Goal: Task Accomplishment & Management: Complete application form

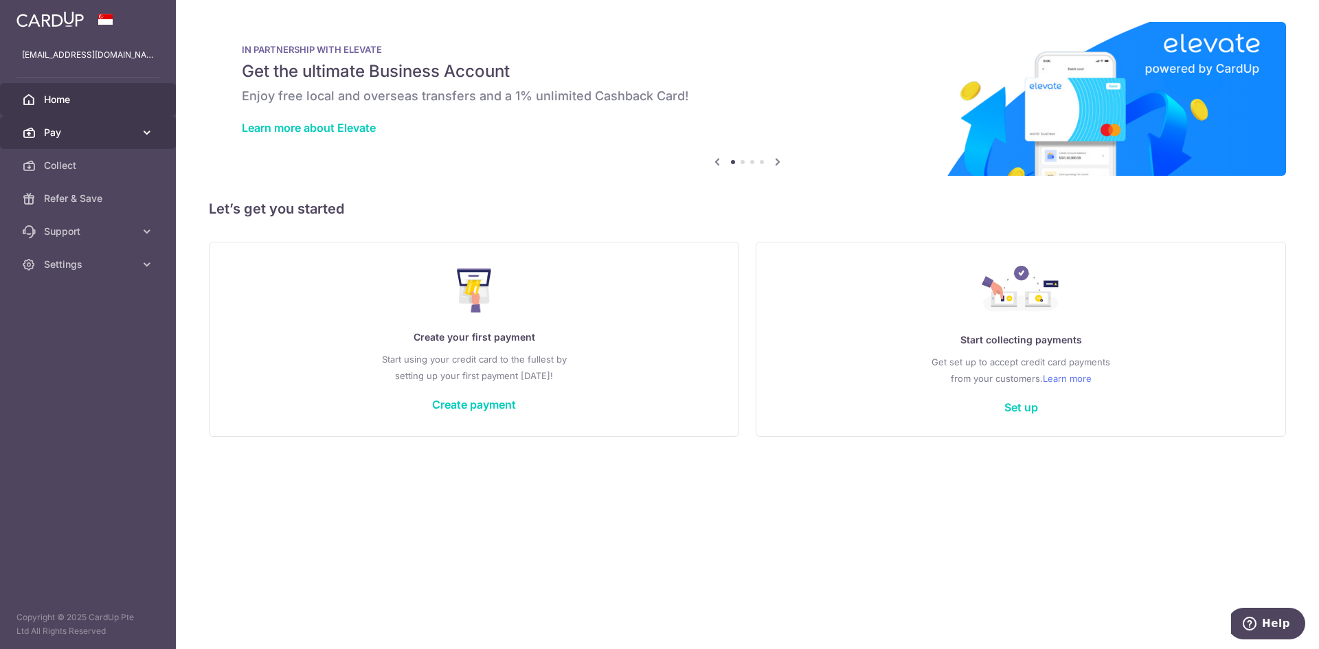
click at [81, 120] on link "Pay" at bounding box center [88, 132] width 176 height 33
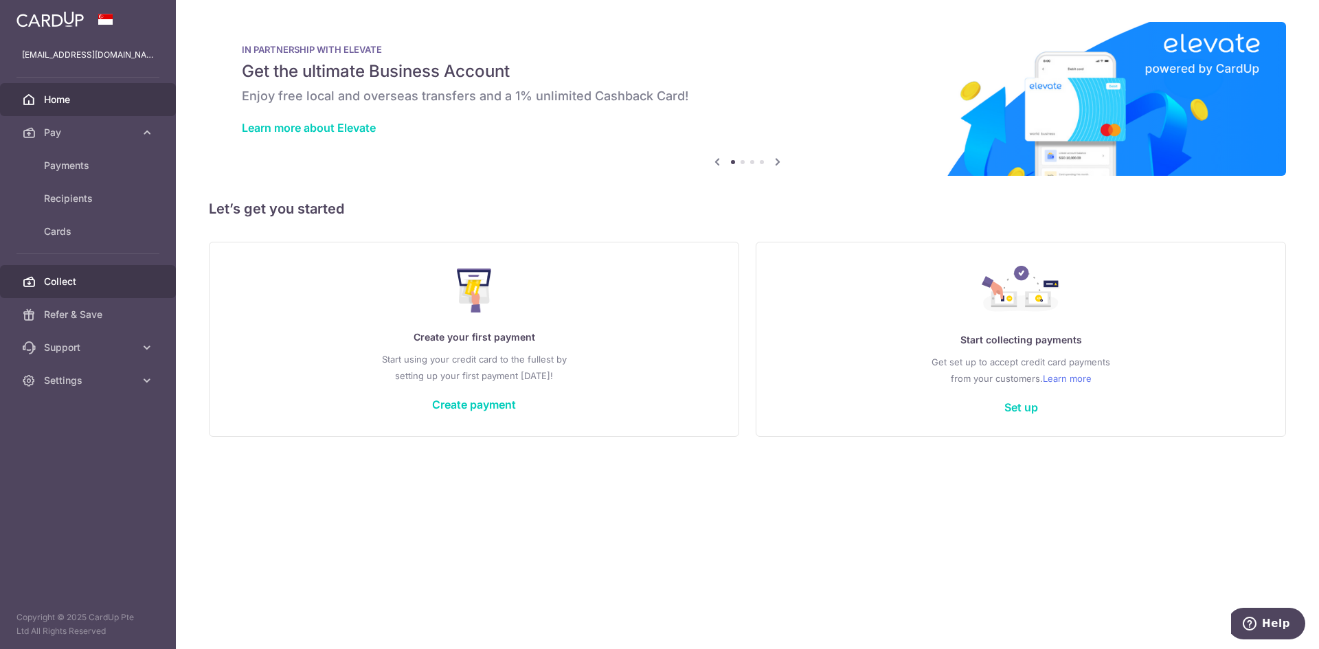
click at [91, 279] on span "Collect" at bounding box center [89, 282] width 91 height 14
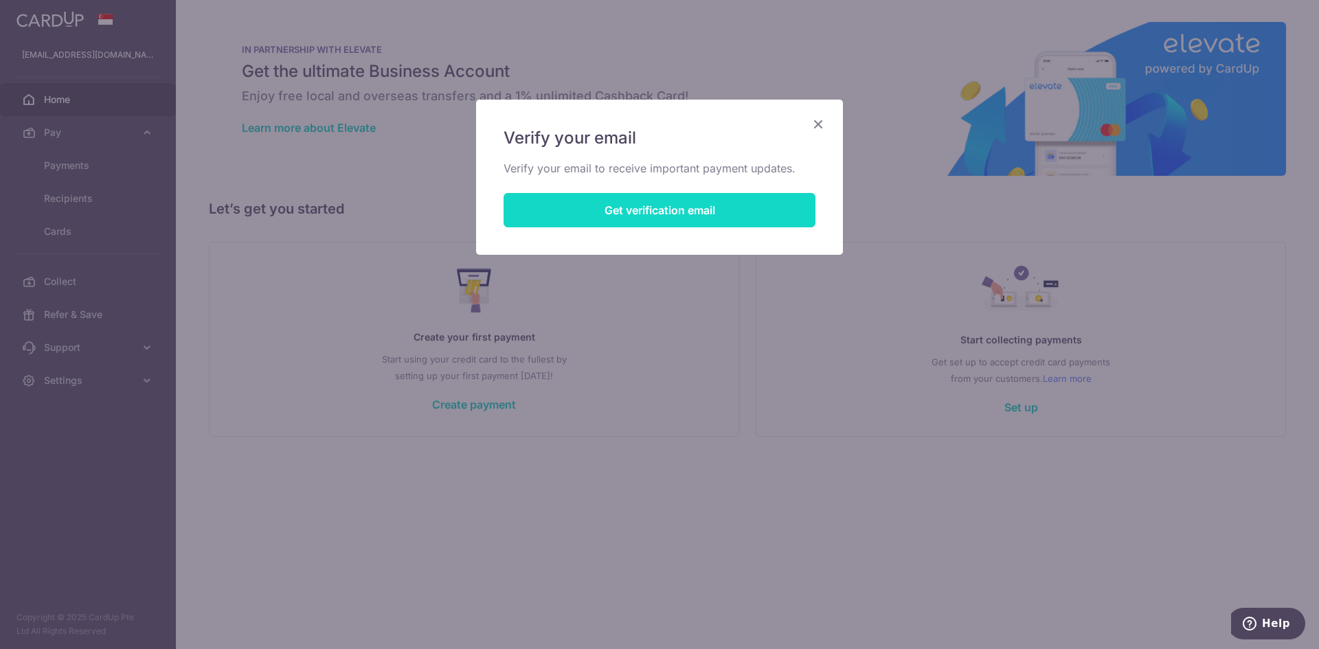
click at [689, 207] on button "Get verification email" at bounding box center [660, 210] width 312 height 34
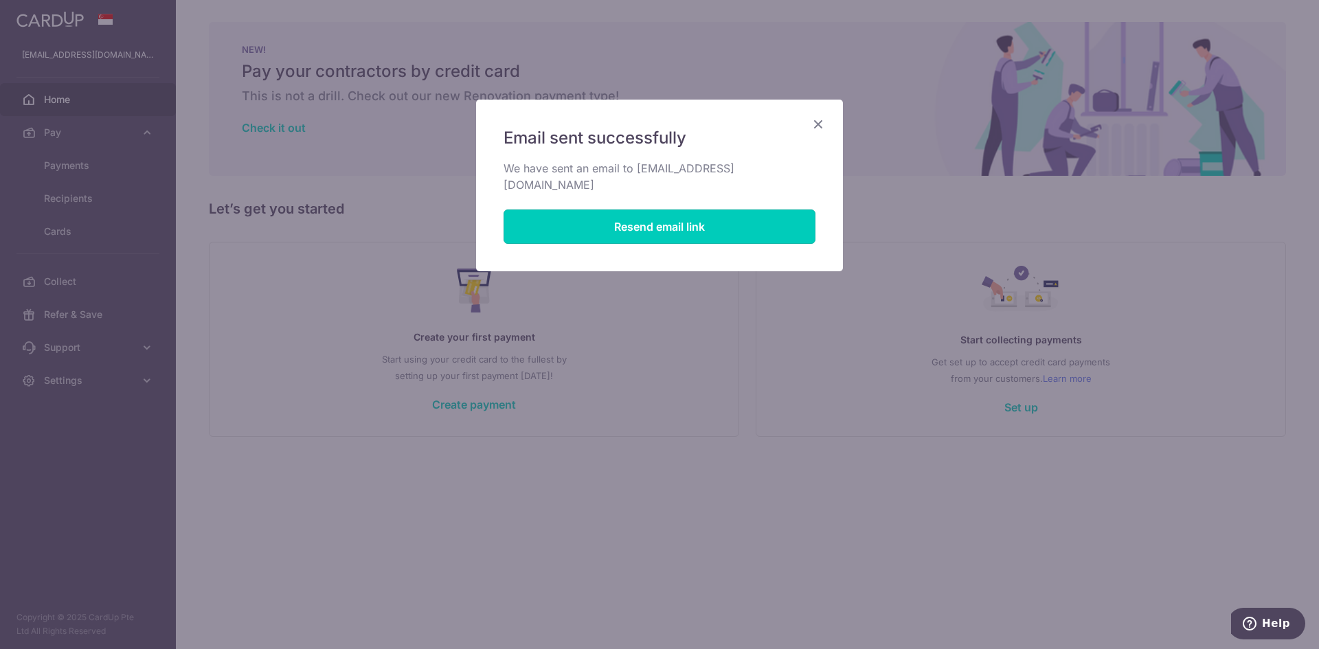
click at [688, 211] on button "Resend email link" at bounding box center [660, 227] width 312 height 34
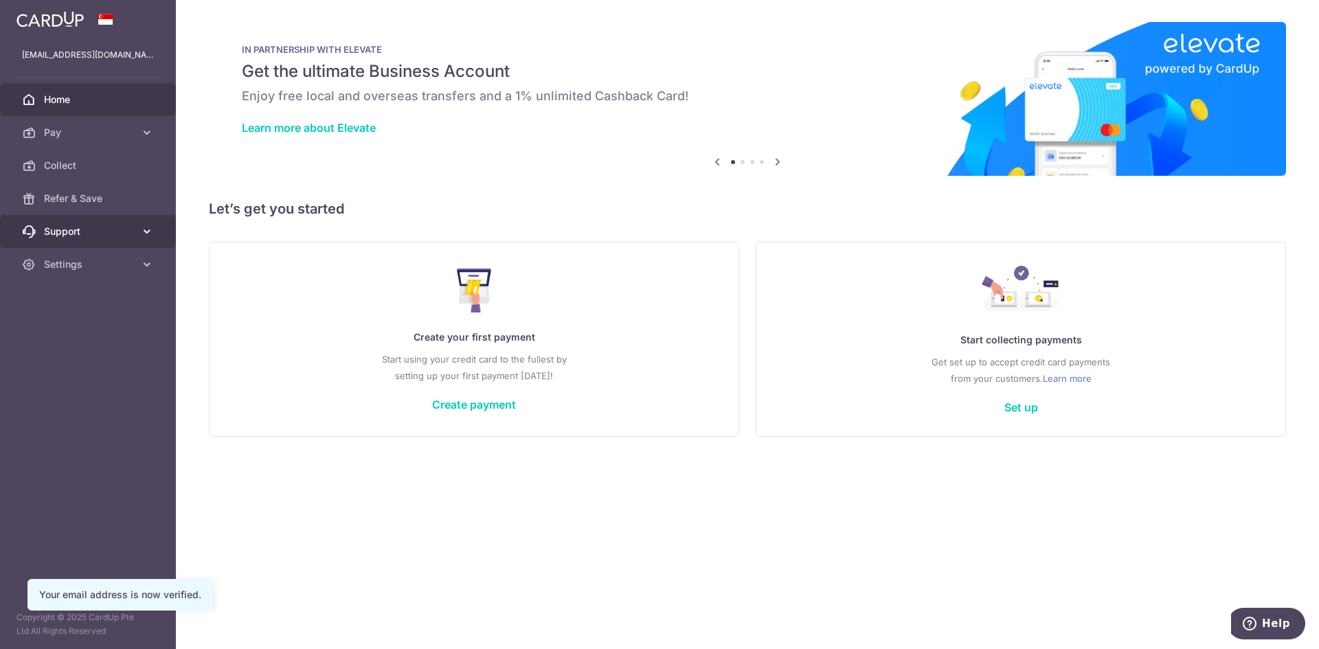
click at [126, 228] on span "Support" at bounding box center [89, 232] width 91 height 14
click at [117, 339] on link "Settings" at bounding box center [88, 347] width 176 height 33
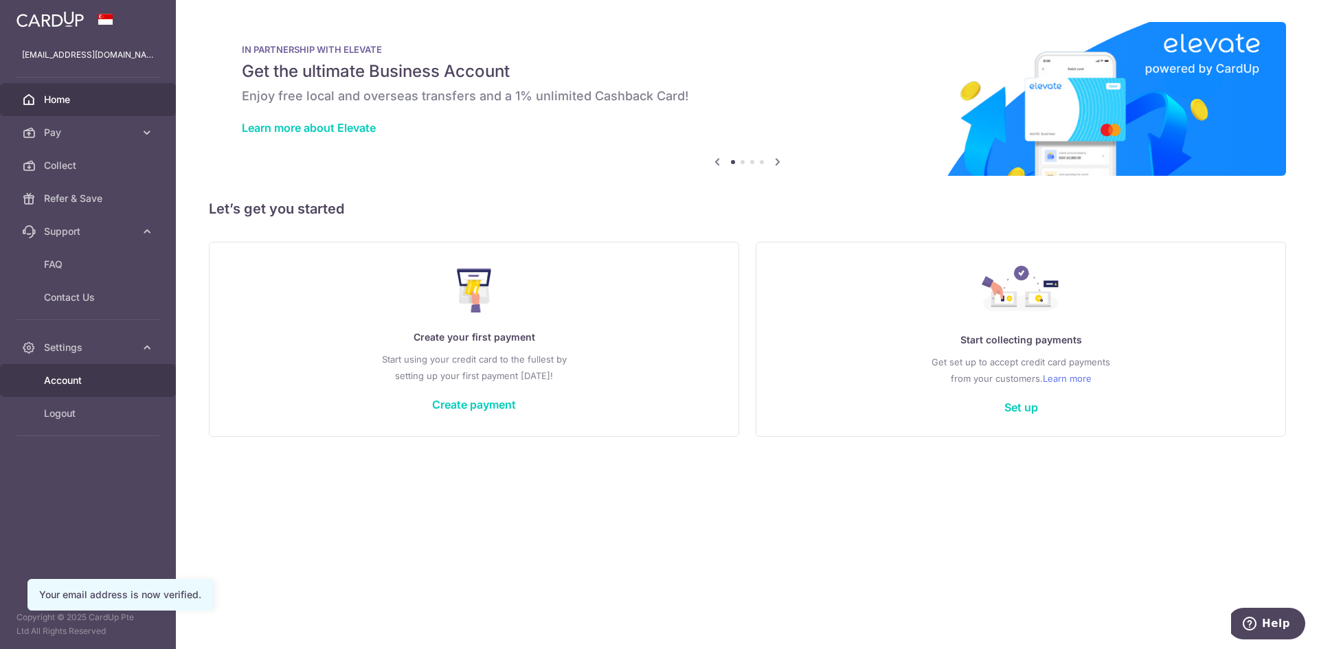
click at [120, 383] on span "Account" at bounding box center [89, 381] width 91 height 14
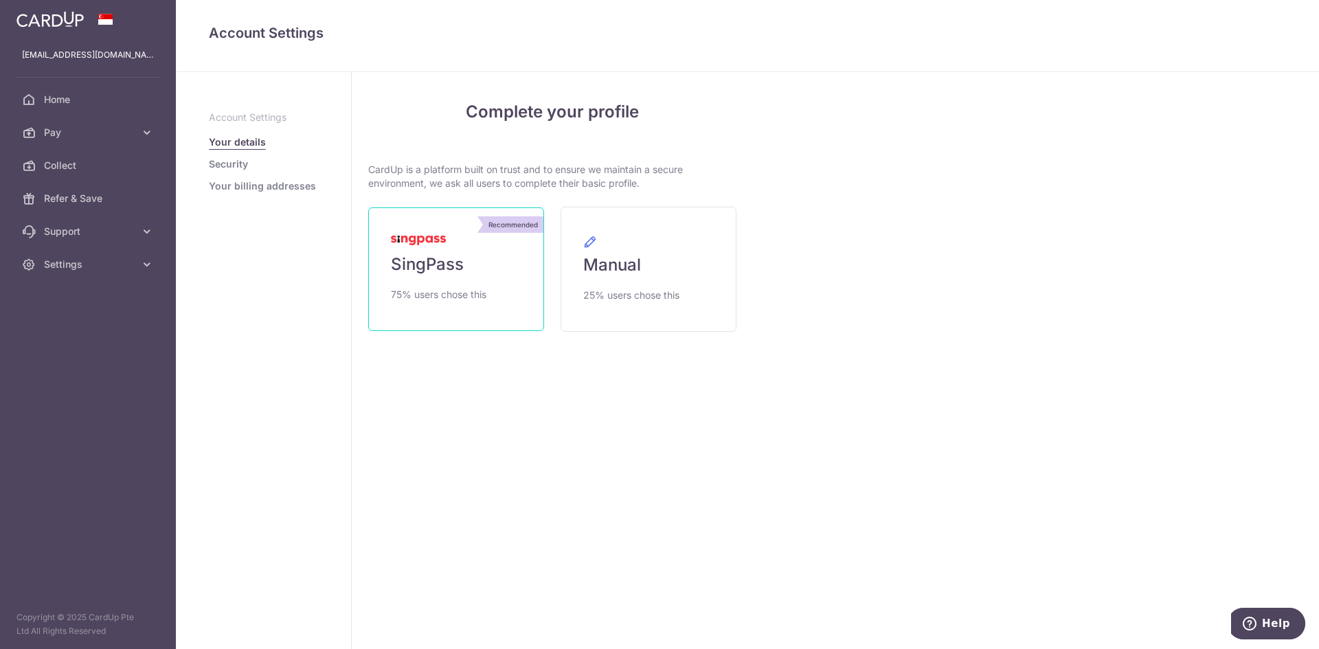
click at [491, 293] on link "Recommended SingPass 75% users chose this" at bounding box center [456, 269] width 176 height 124
click at [478, 278] on link "Recommended SingPass 75% users chose this" at bounding box center [456, 269] width 176 height 124
click at [451, 278] on link "Recommended SingPass 75% users chose this" at bounding box center [456, 269] width 176 height 124
click at [845, 410] on div "My Details Please provide your full name as per your NRIC/ FIN for verification…" at bounding box center [1036, 360] width 566 height 577
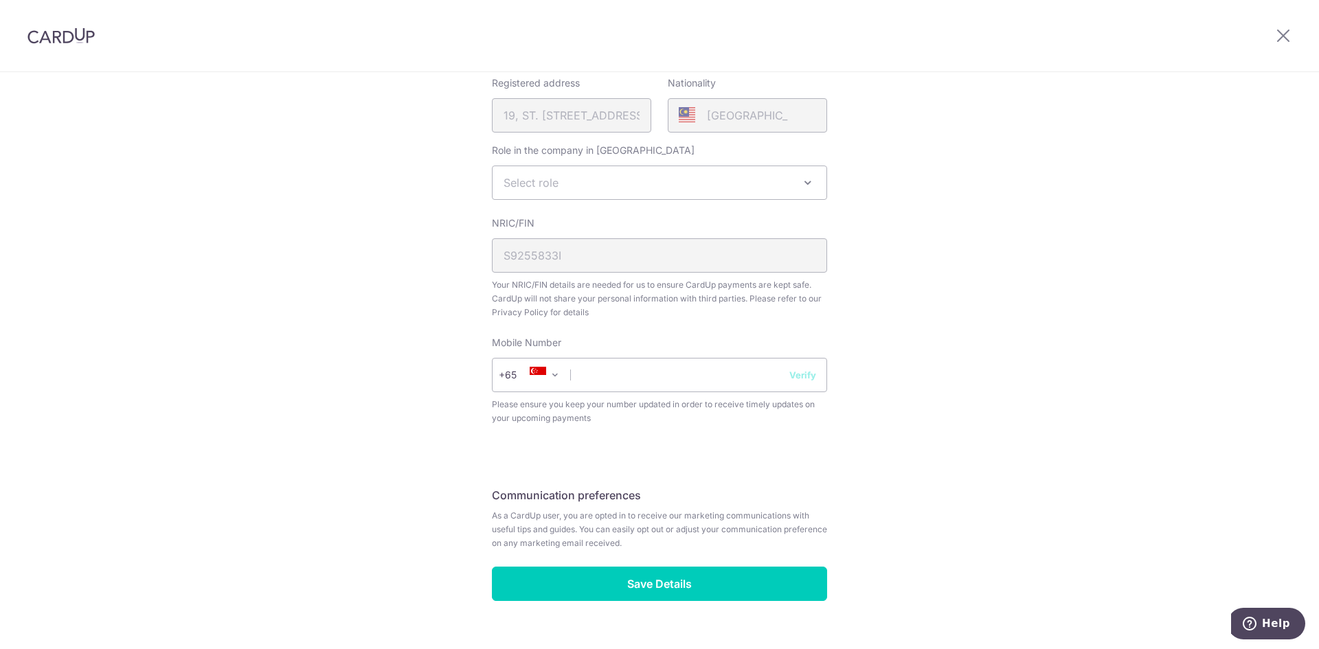
scroll to position [344, 0]
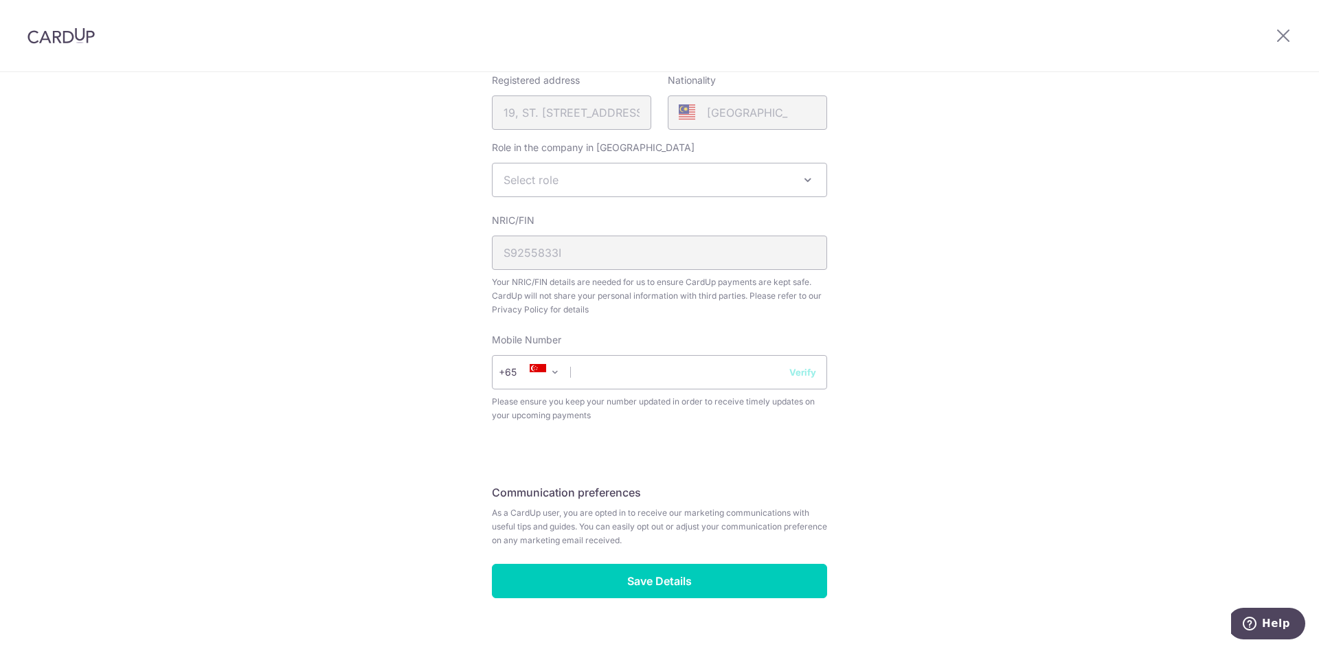
click at [772, 183] on span "Select role" at bounding box center [660, 180] width 334 height 33
select select "other"
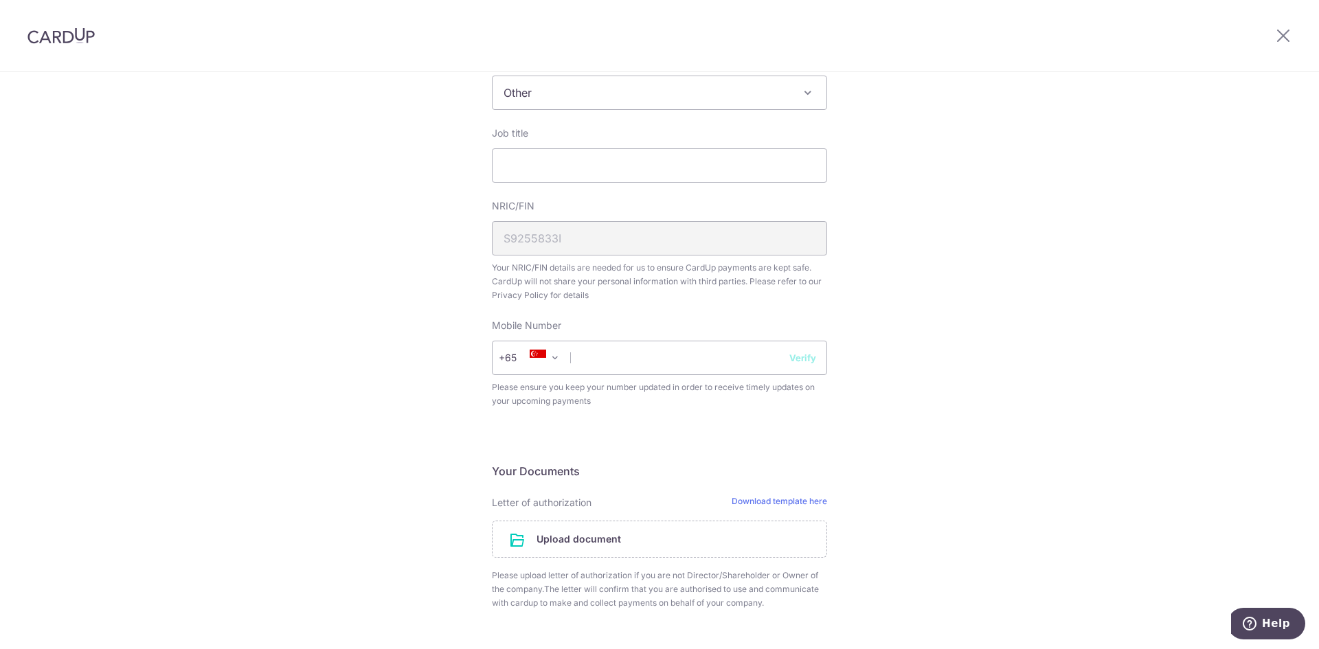
scroll to position [438, 0]
click at [589, 172] on input "Job title" at bounding box center [659, 159] width 335 height 34
type input "F"
type input "Corpsec"
click at [640, 345] on input "text" at bounding box center [659, 351] width 335 height 34
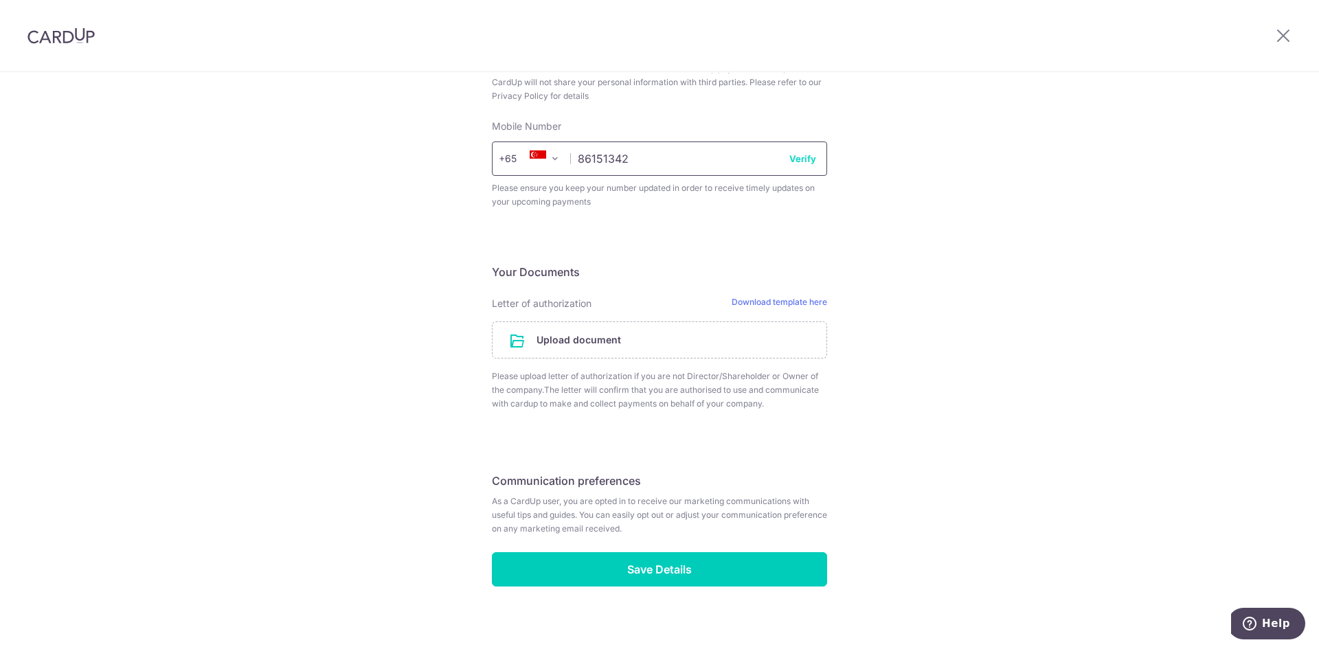
scroll to position [643, 0]
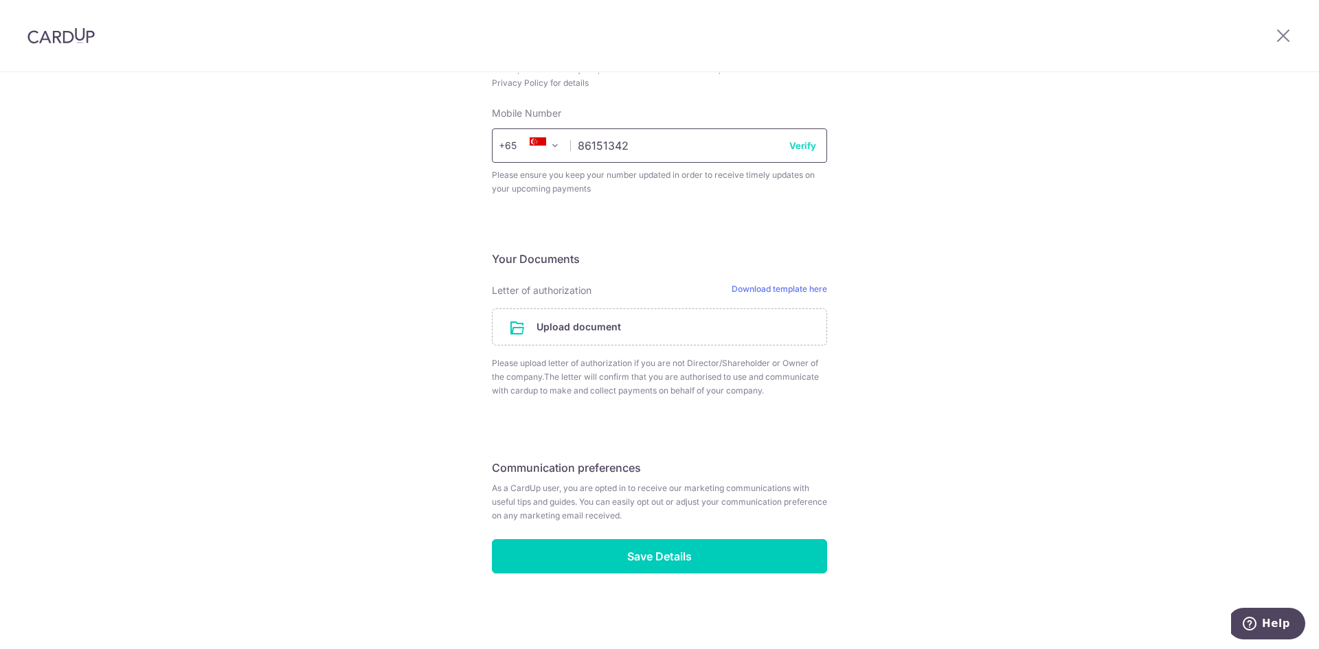
type input "86151342"
click at [913, 418] on div "Review your details Your Details Please provide your full name as per your NRIC…" at bounding box center [659, 40] width 1319 height 1220
click at [788, 291] on link "Download template here" at bounding box center [780, 291] width 96 height 14
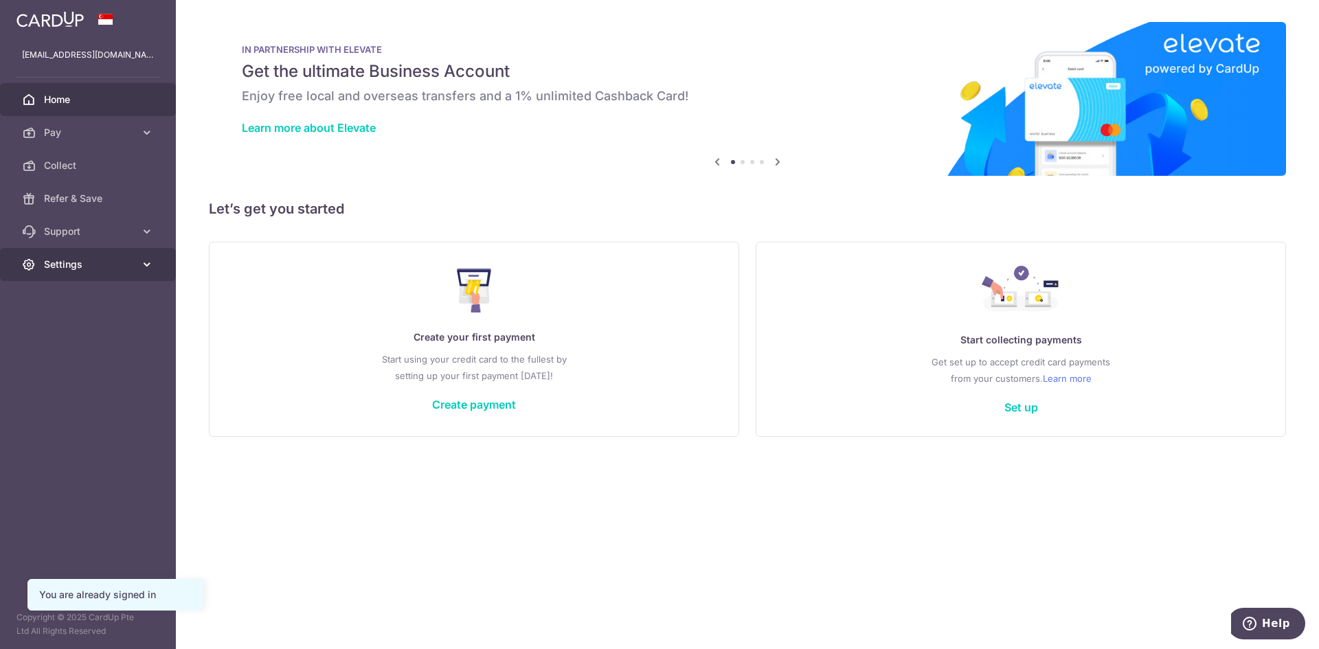
click at [82, 262] on span "Settings" at bounding box center [89, 265] width 91 height 14
click at [90, 297] on span "Account" at bounding box center [89, 298] width 91 height 14
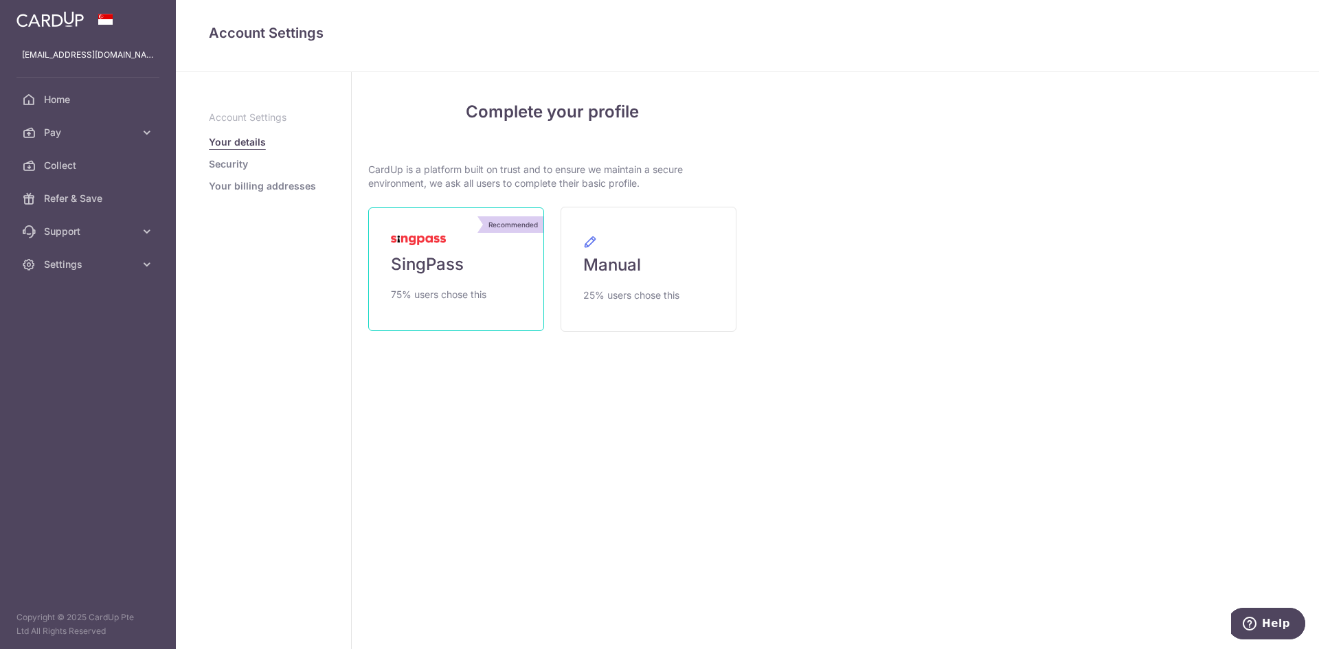
click at [481, 279] on link "Recommended SingPass 75% users chose this" at bounding box center [456, 269] width 176 height 124
click at [484, 256] on link "Recommended SingPass 75% users chose this" at bounding box center [456, 269] width 176 height 124
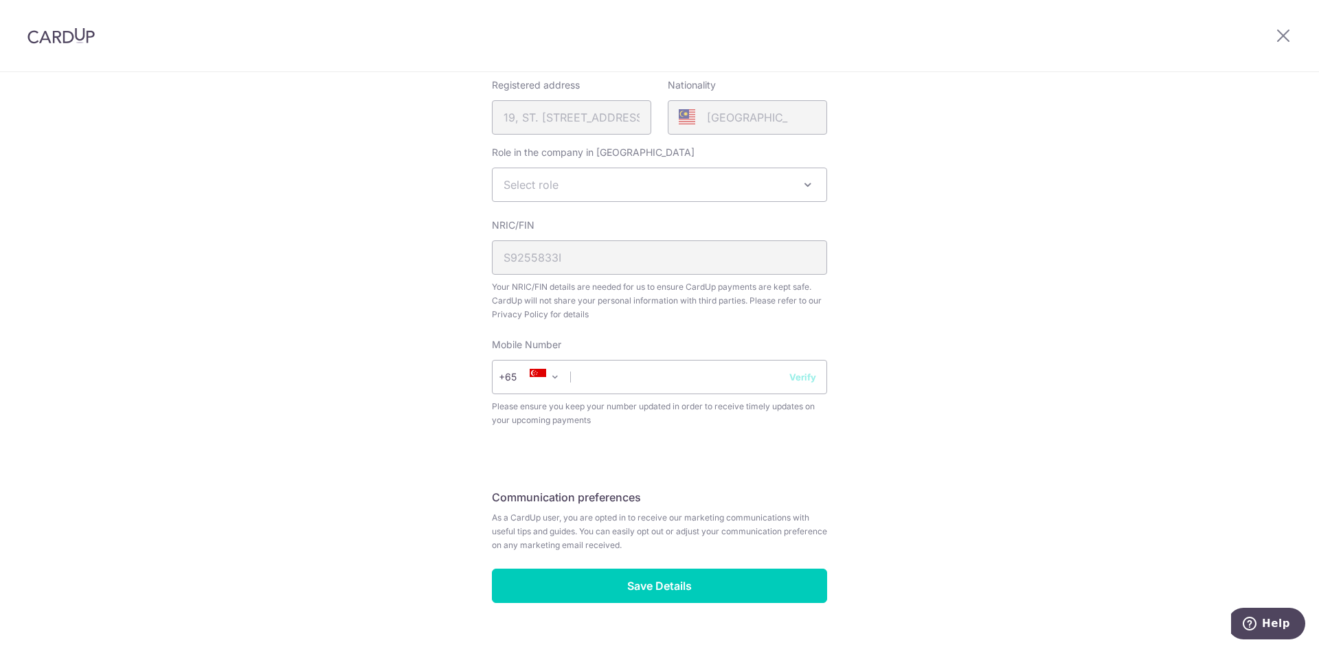
scroll to position [368, 0]
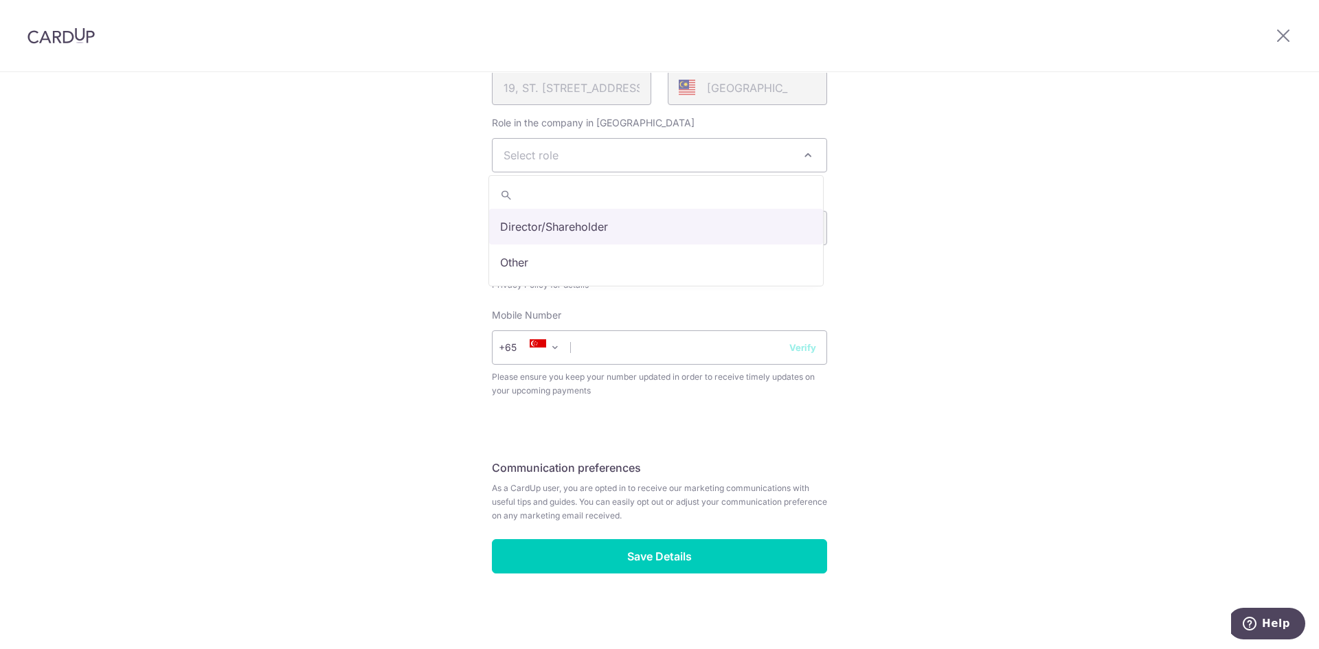
click at [603, 148] on span "Select role" at bounding box center [660, 155] width 334 height 33
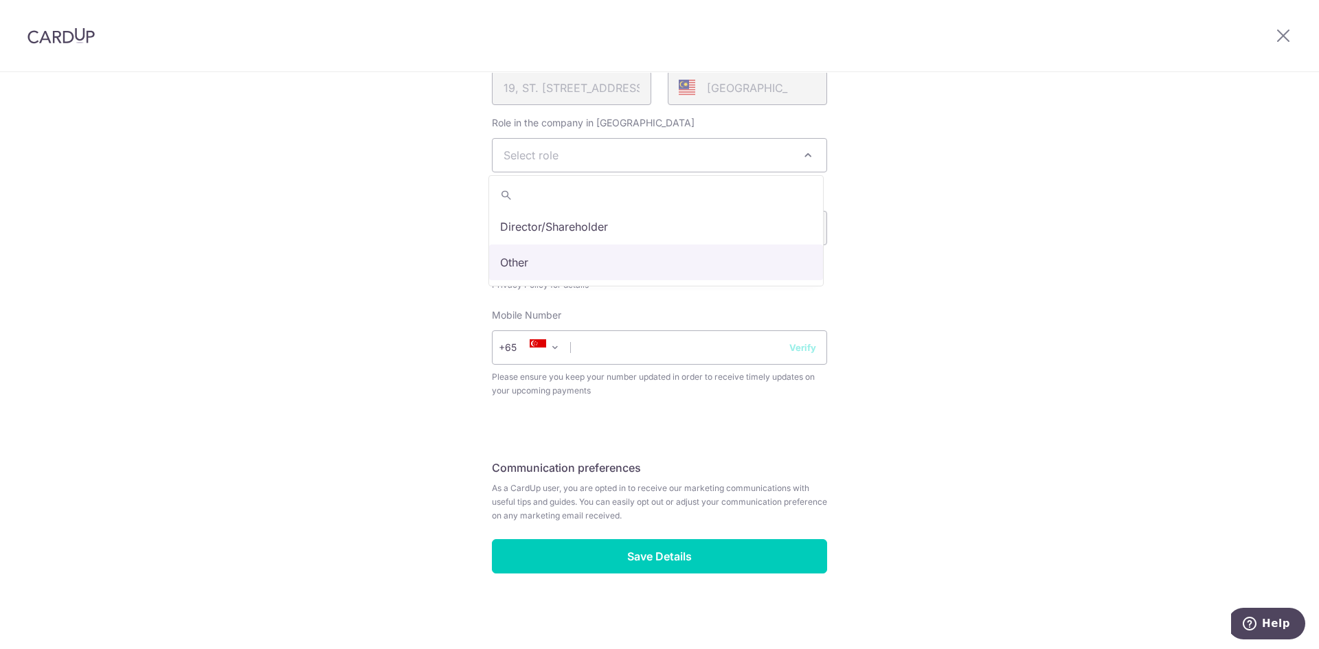
select select "other"
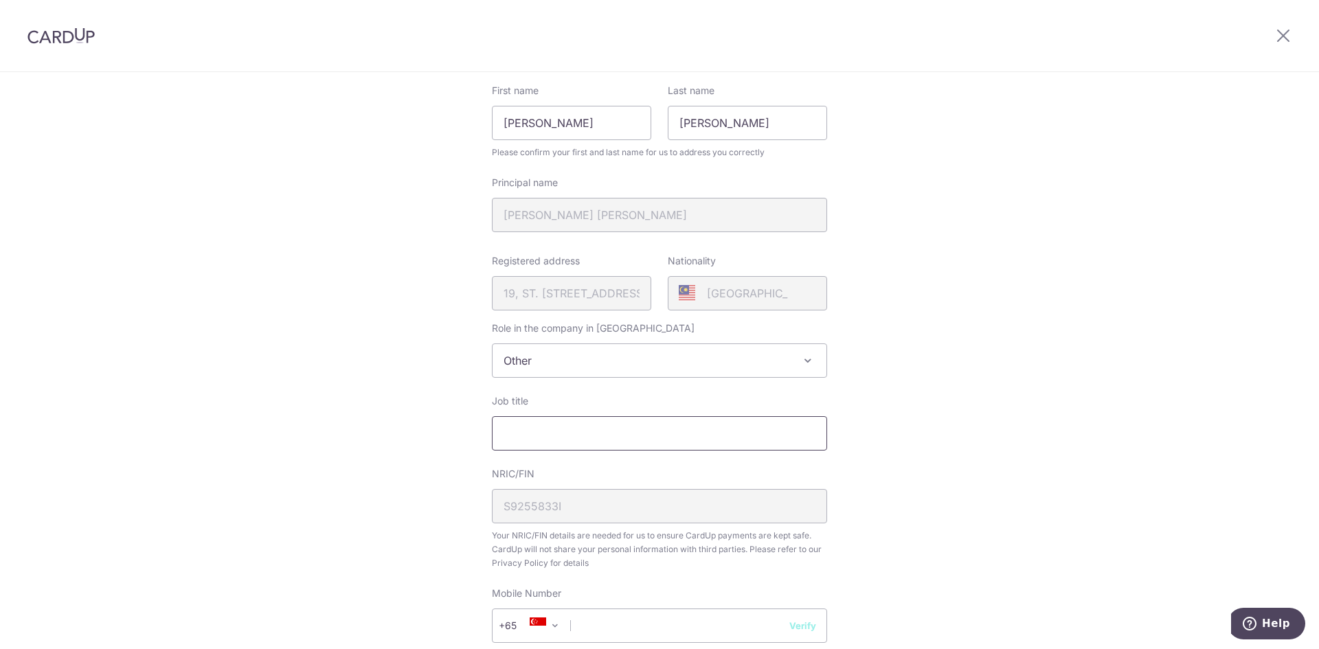
click at [573, 427] on input "Job title" at bounding box center [659, 433] width 335 height 34
type input "finance"
click at [719, 631] on input "text" at bounding box center [659, 626] width 335 height 34
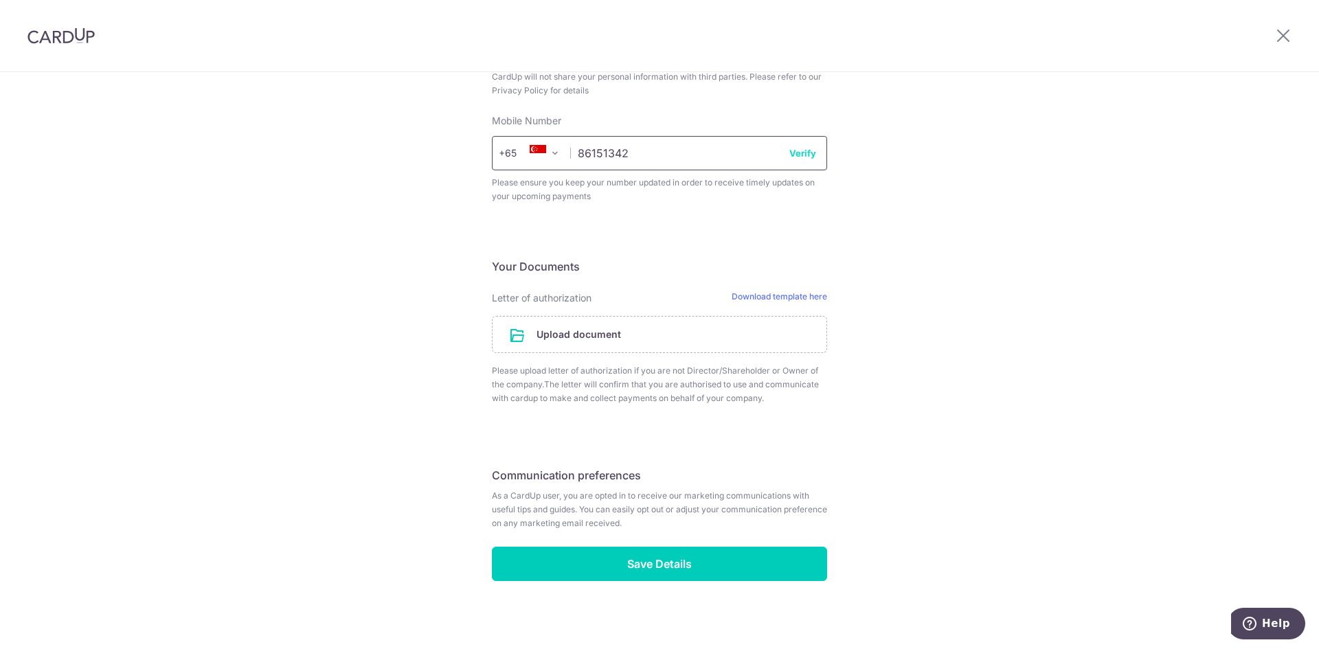
scroll to position [643, 0]
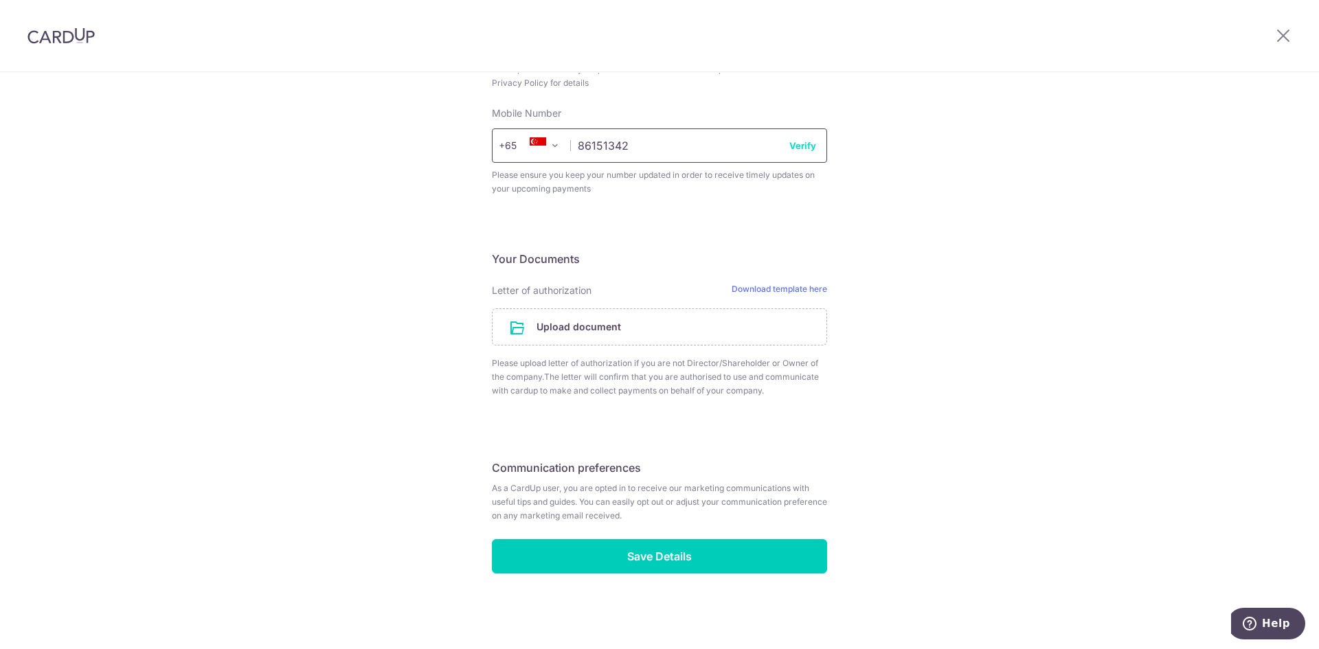
type input "86151342"
click at [803, 145] on button "Verify" at bounding box center [802, 146] width 27 height 14
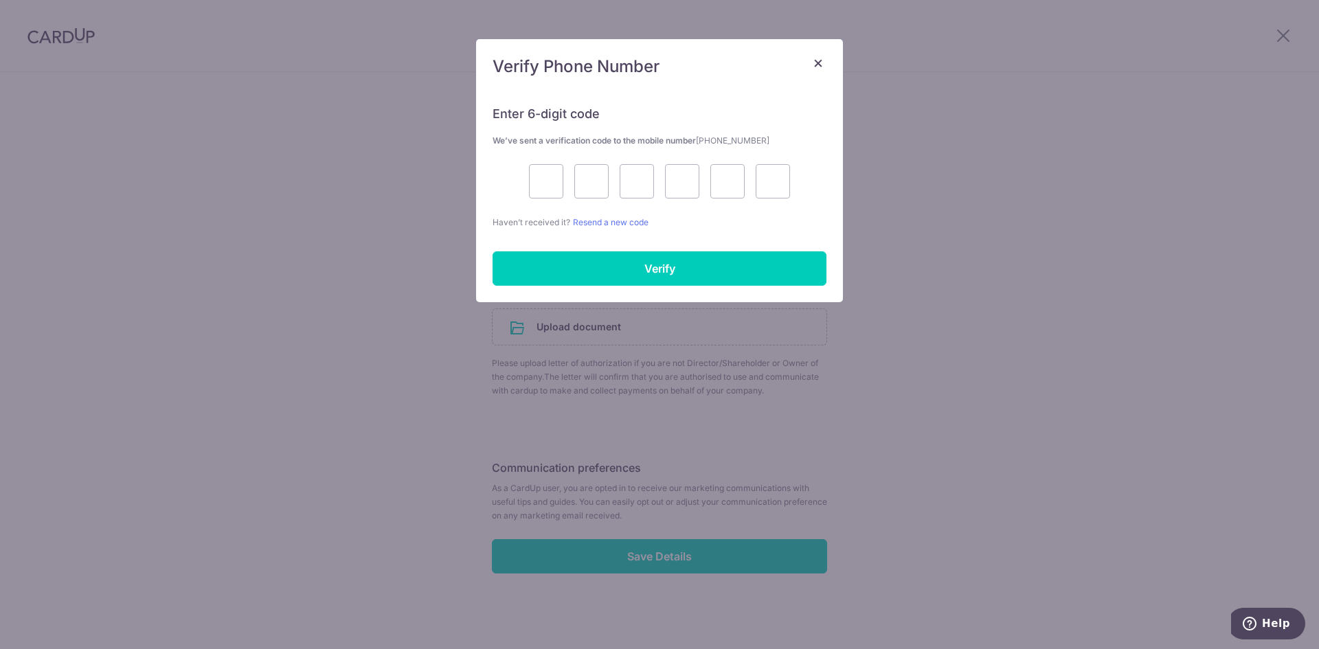
click at [632, 324] on div "× Verify Phone Number Enter 6-digit code We’ve sent a verification code to the …" at bounding box center [659, 324] width 1319 height 649
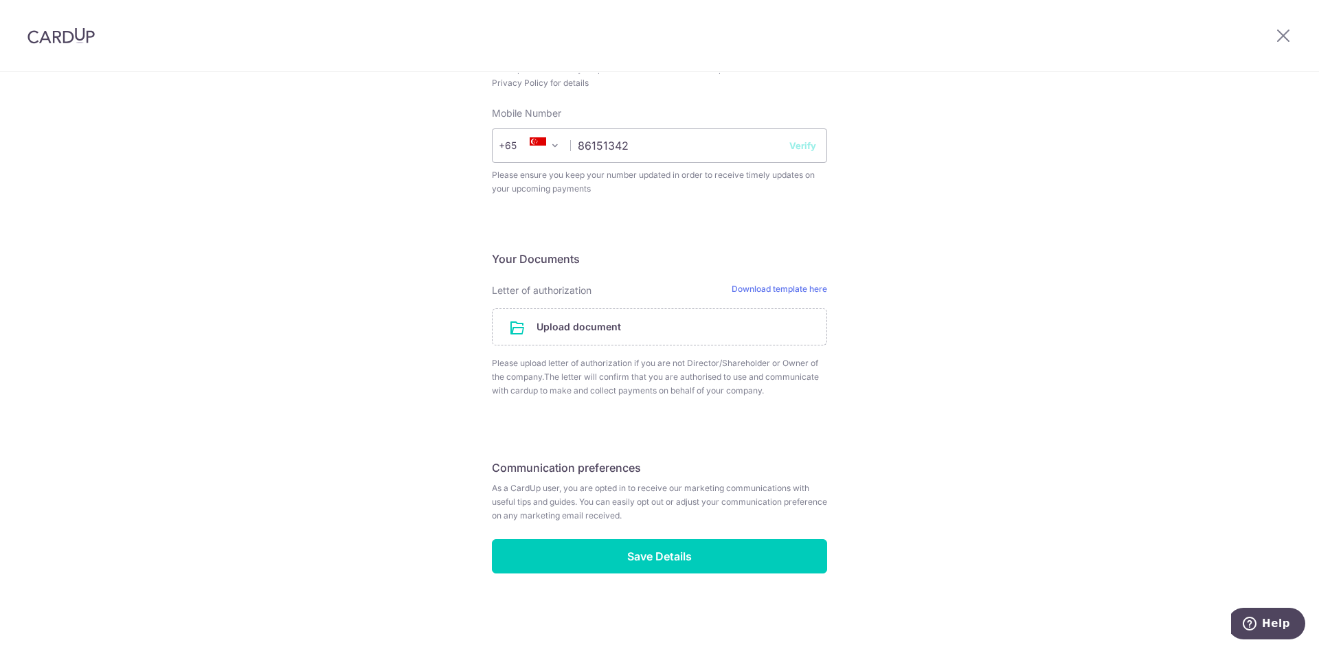
click at [801, 145] on button "Verify" at bounding box center [802, 146] width 27 height 14
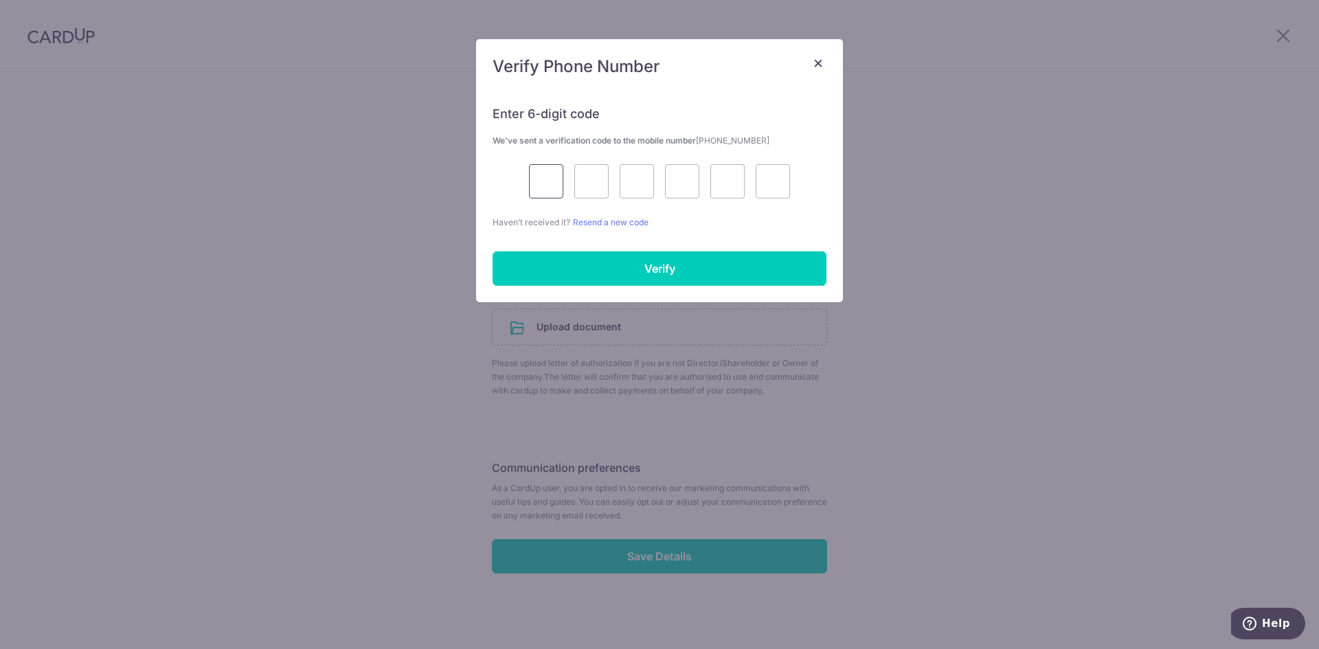
click at [540, 180] on input "text" at bounding box center [546, 181] width 34 height 34
type input "2"
type input "7"
type input "6"
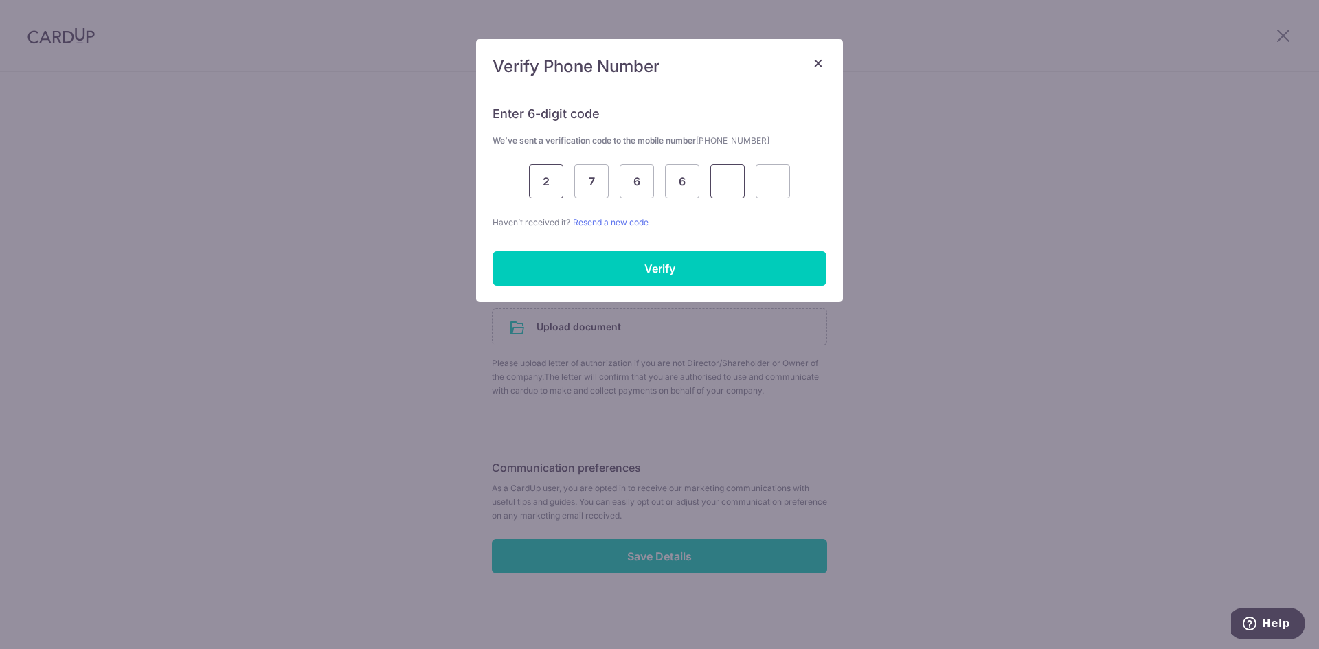
type input "4"
type input "0"
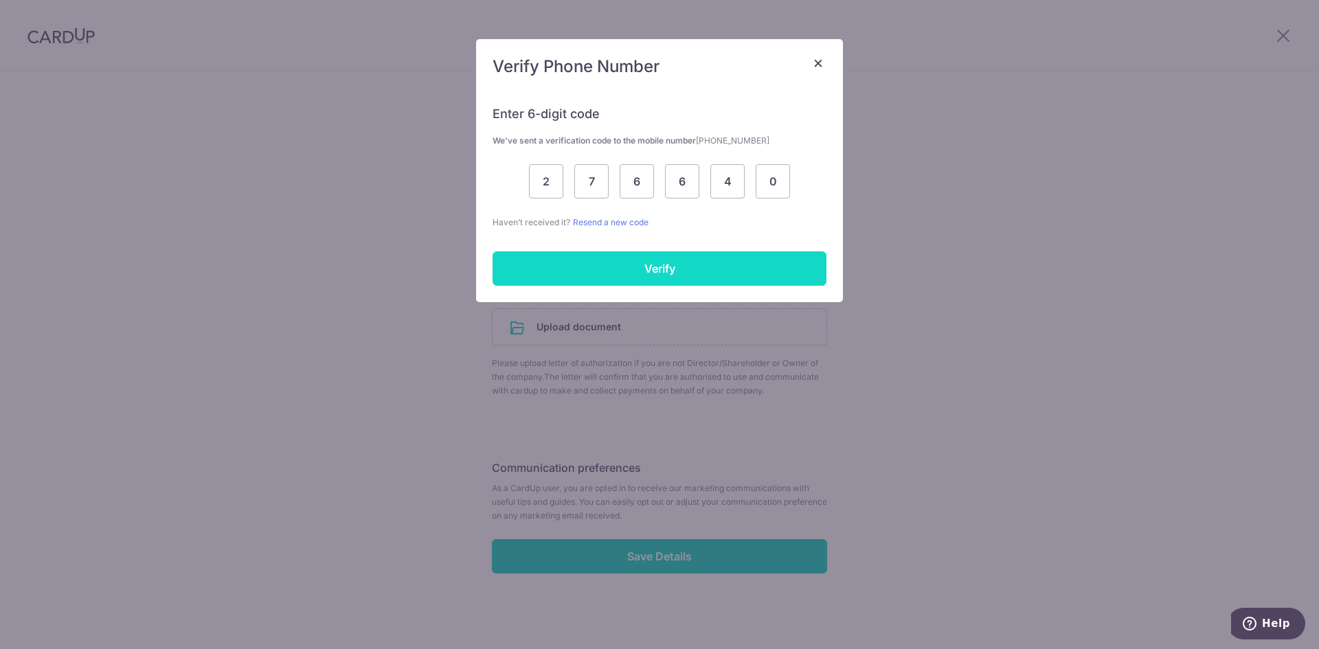
click at [726, 276] on input "Verify" at bounding box center [660, 268] width 334 height 34
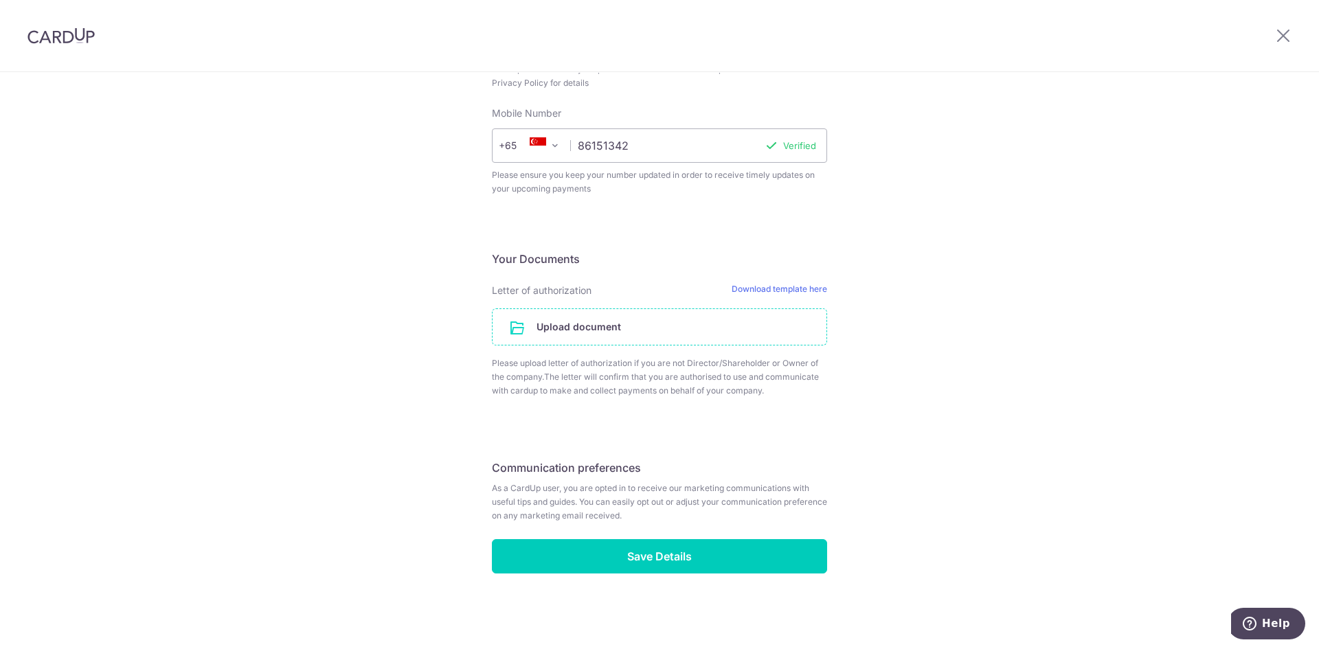
click at [628, 322] on input "file" at bounding box center [660, 327] width 334 height 36
click at [608, 325] on input "file" at bounding box center [660, 327] width 334 height 36
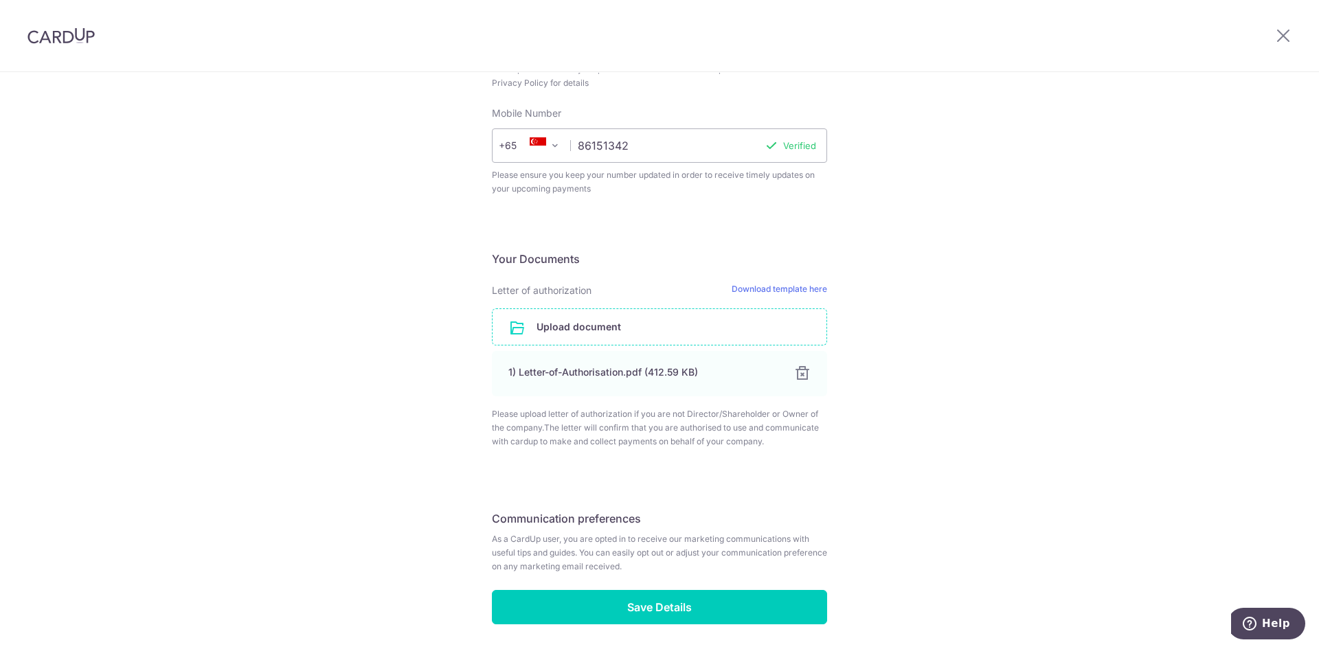
scroll to position [694, 0]
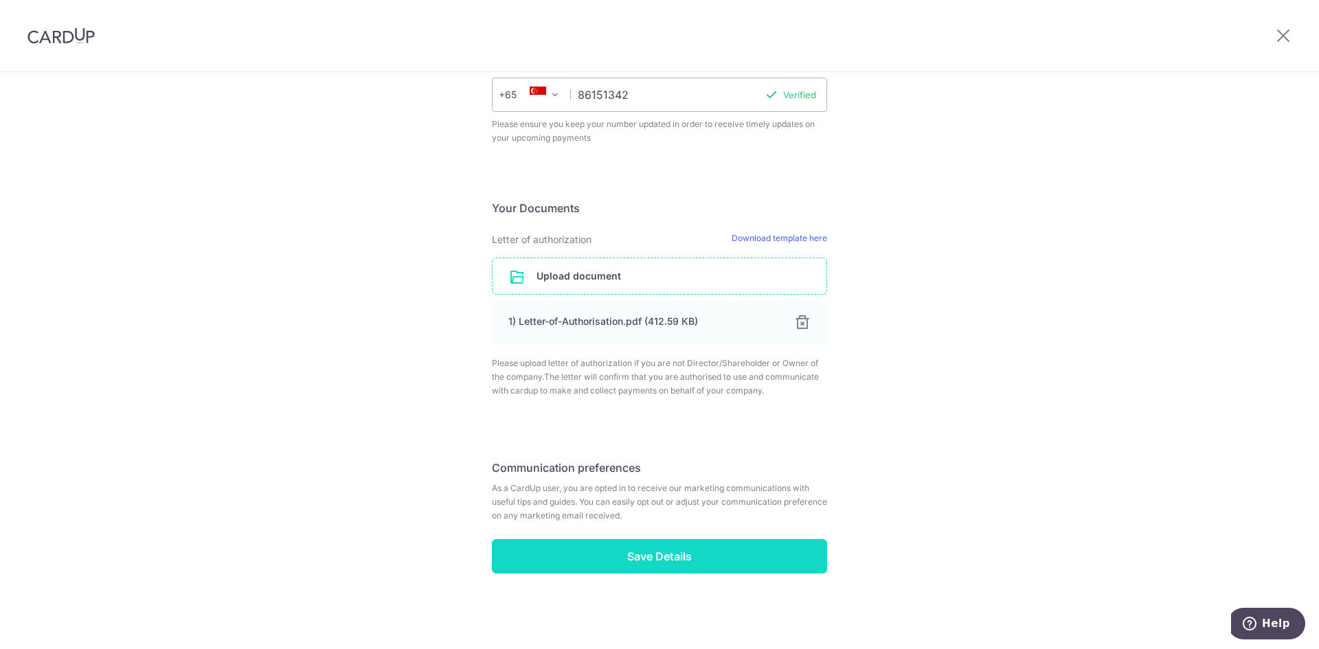
click at [647, 559] on input "Save Details" at bounding box center [659, 556] width 335 height 34
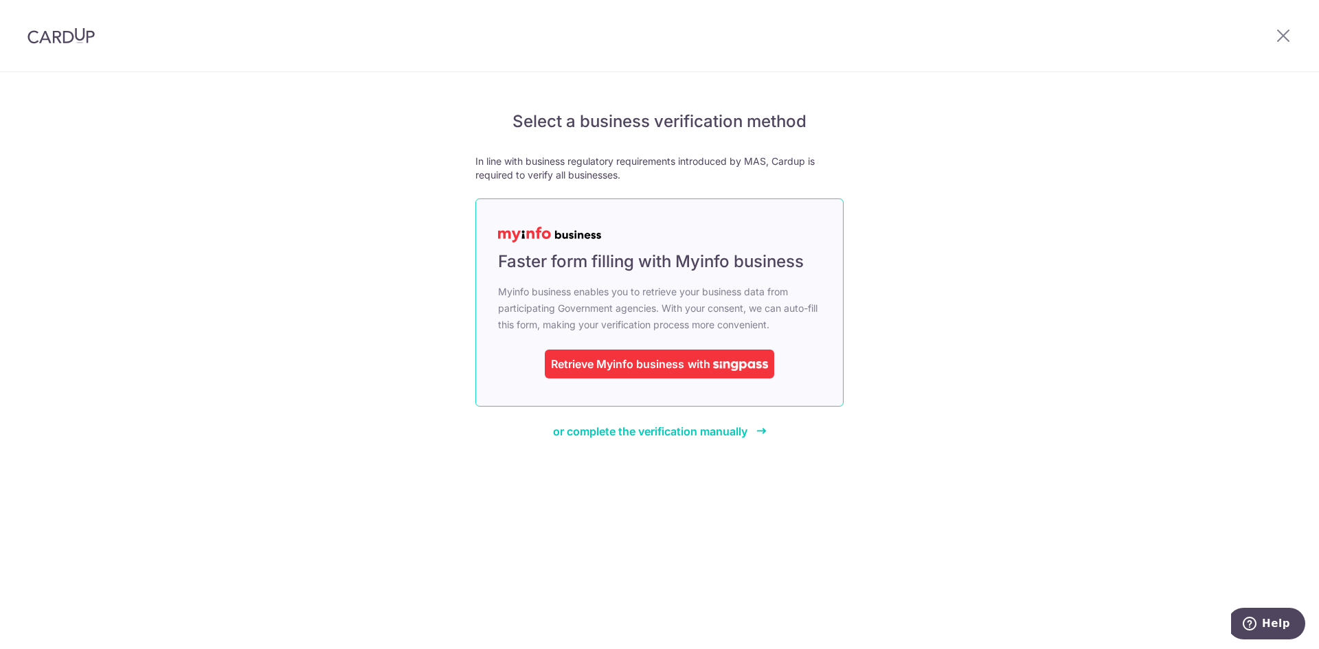
click at [692, 363] on span "with" at bounding box center [699, 364] width 23 height 14
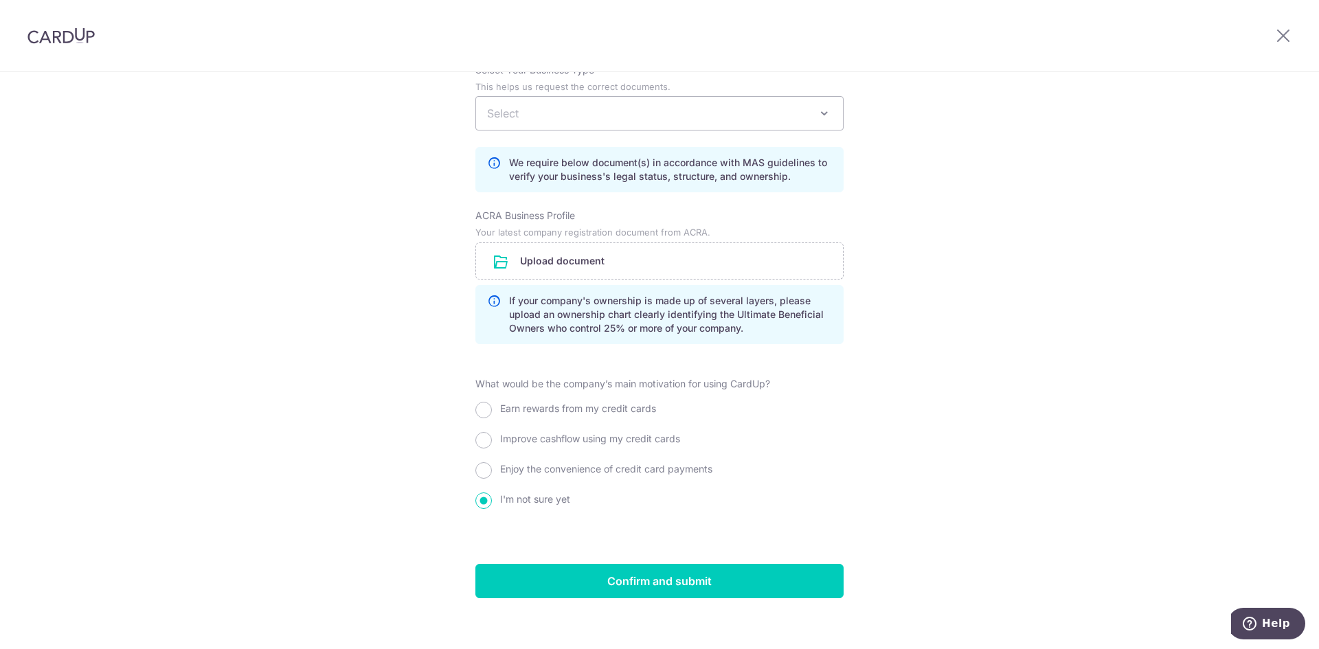
scroll to position [787, 0]
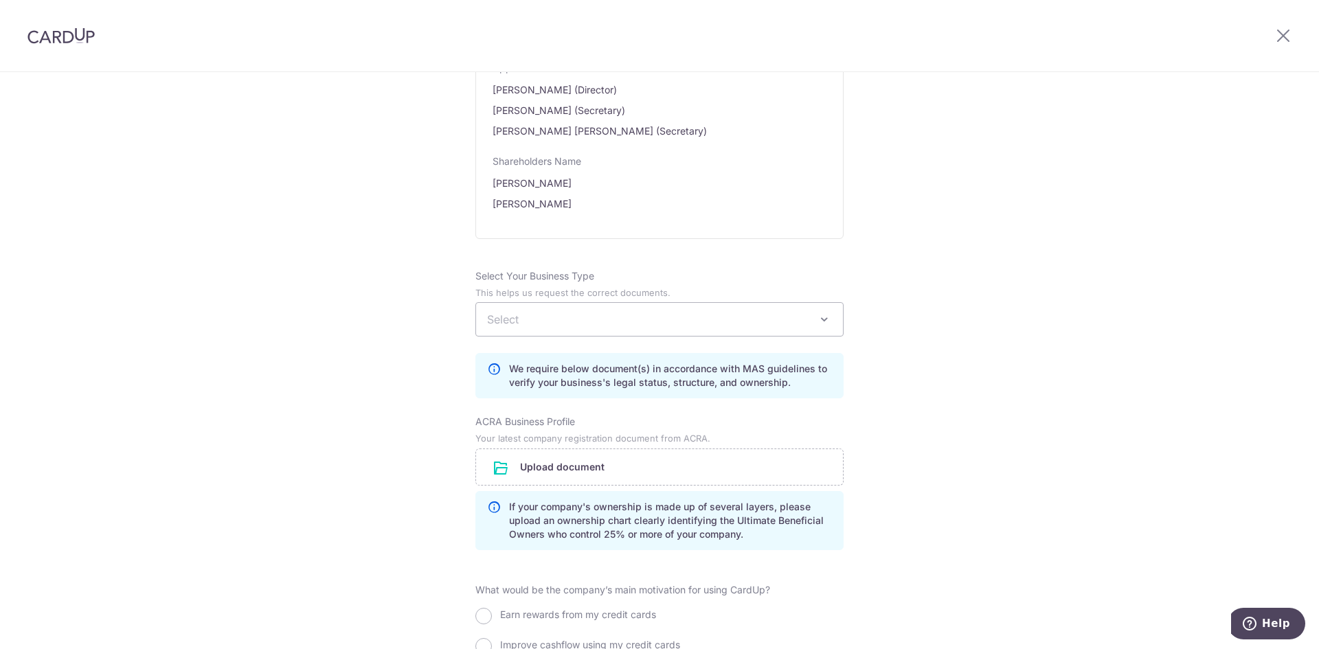
click at [780, 305] on span "Select" at bounding box center [659, 319] width 367 height 33
click at [1089, 431] on div "Review the company details Company details View all The following details are r…" at bounding box center [659, 77] width 1319 height 1584
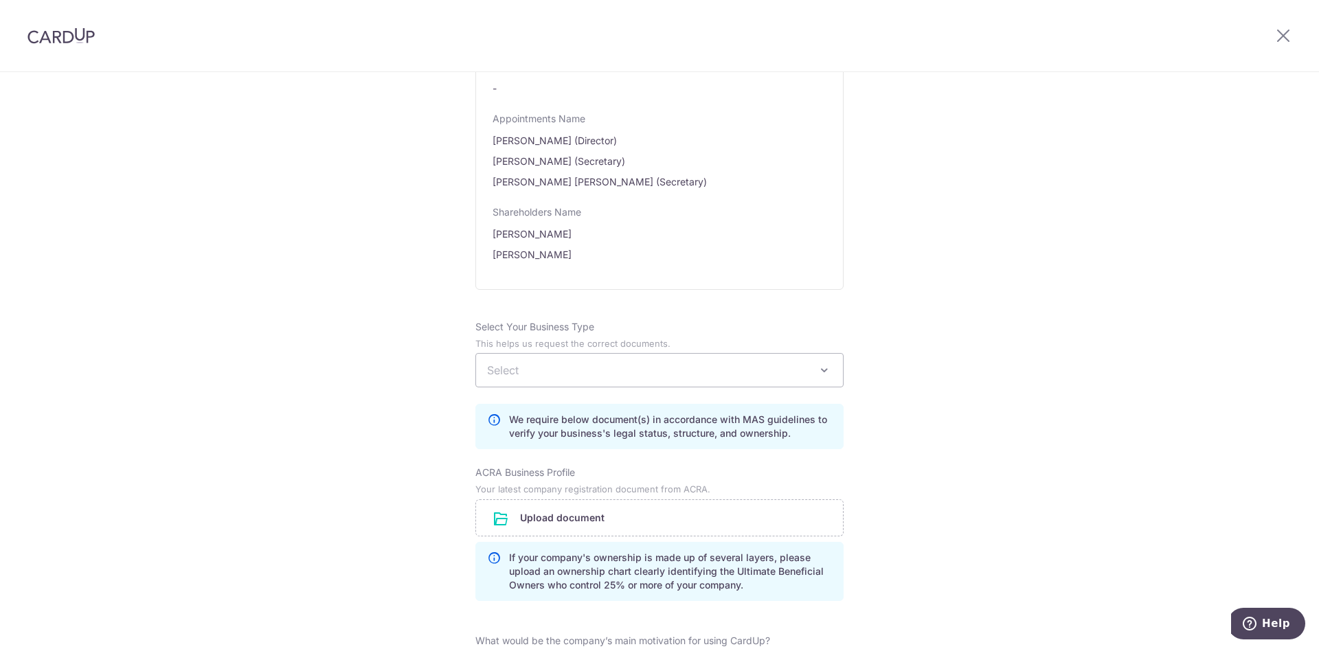
scroll to position [756, 0]
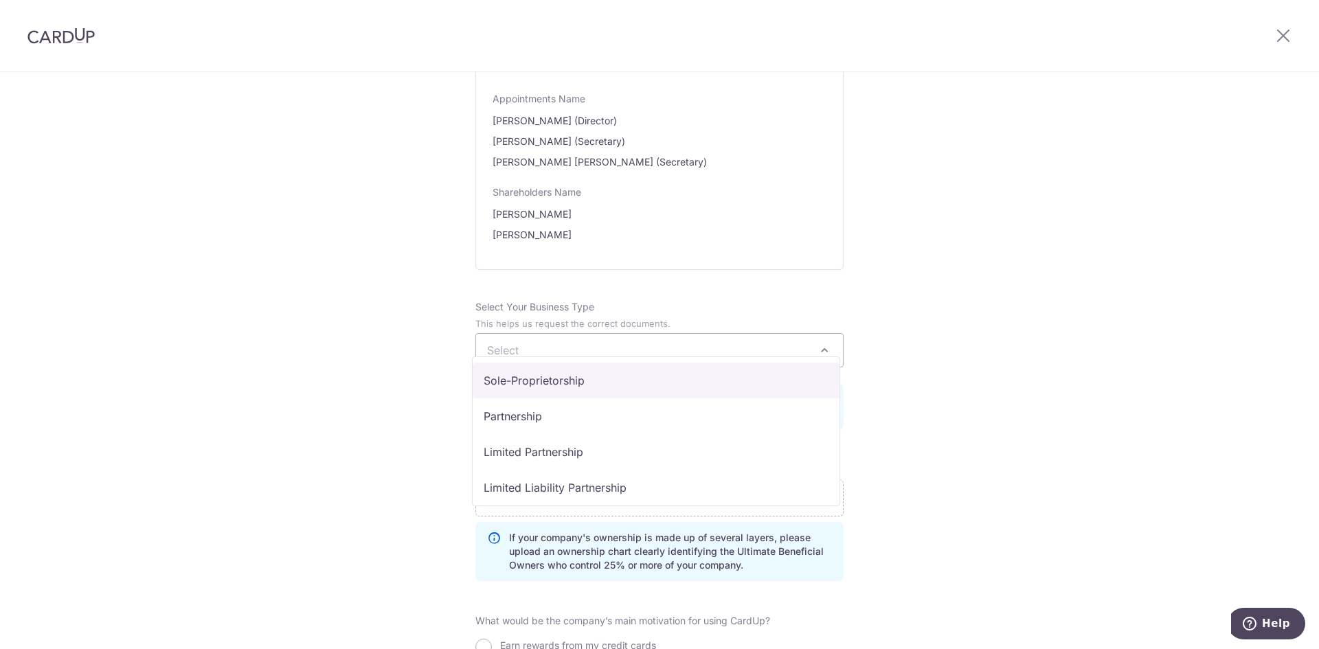
click at [804, 339] on span "Select" at bounding box center [659, 350] width 367 height 33
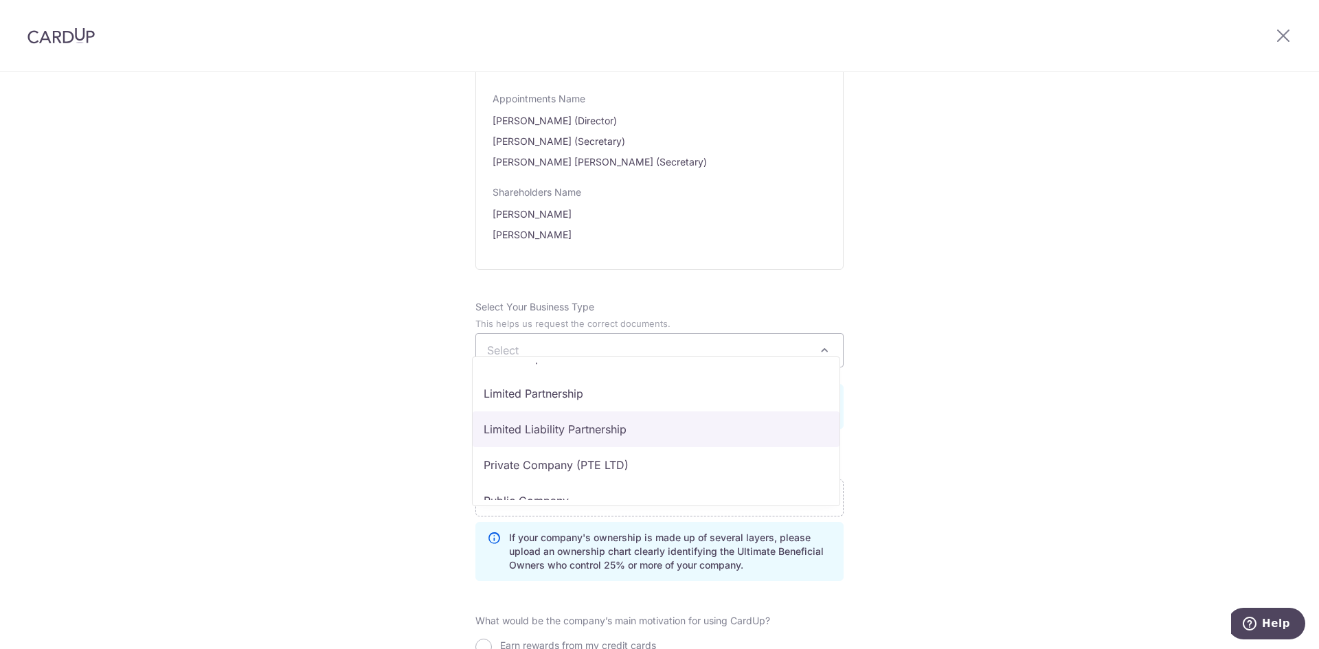
scroll to position [113, 0]
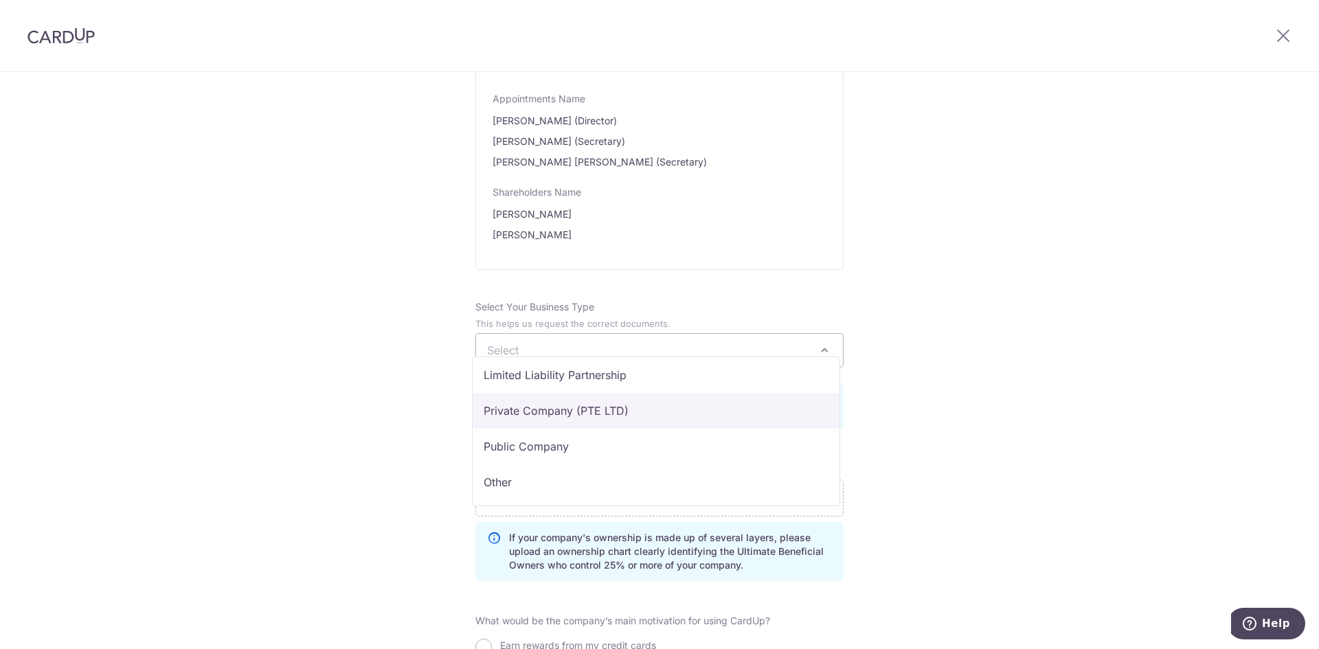
select select "Private Company (PTE LTD)"
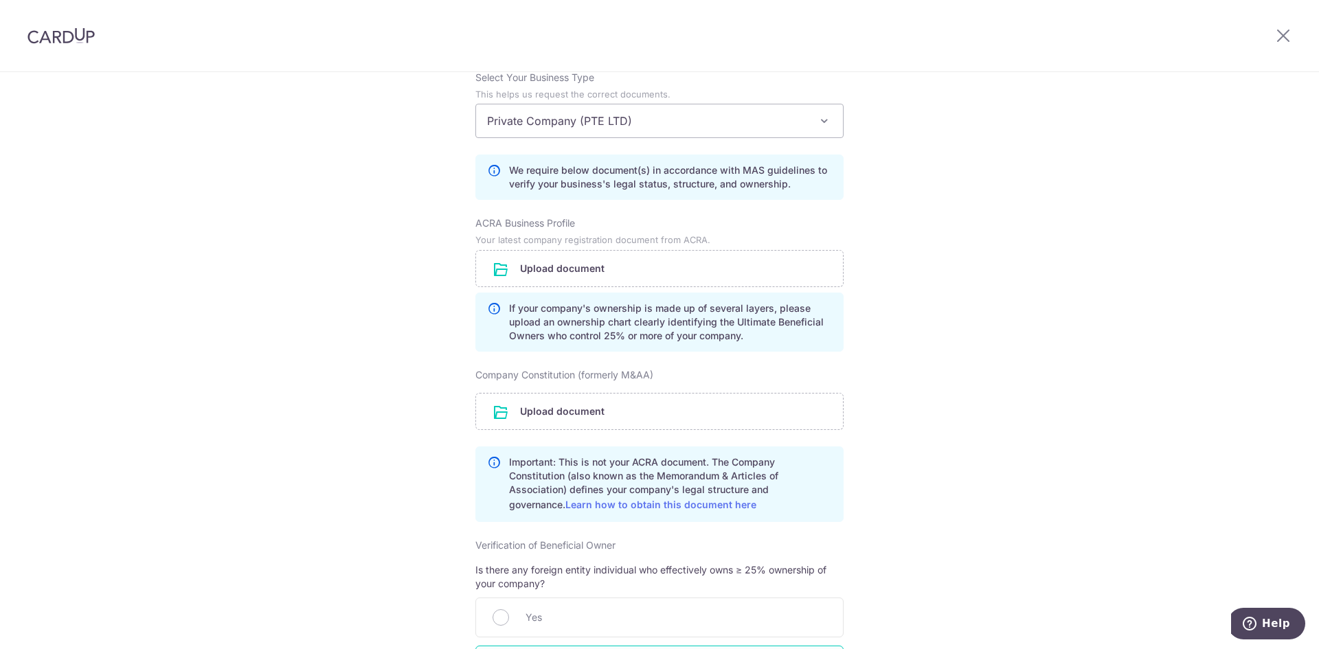
scroll to position [962, 0]
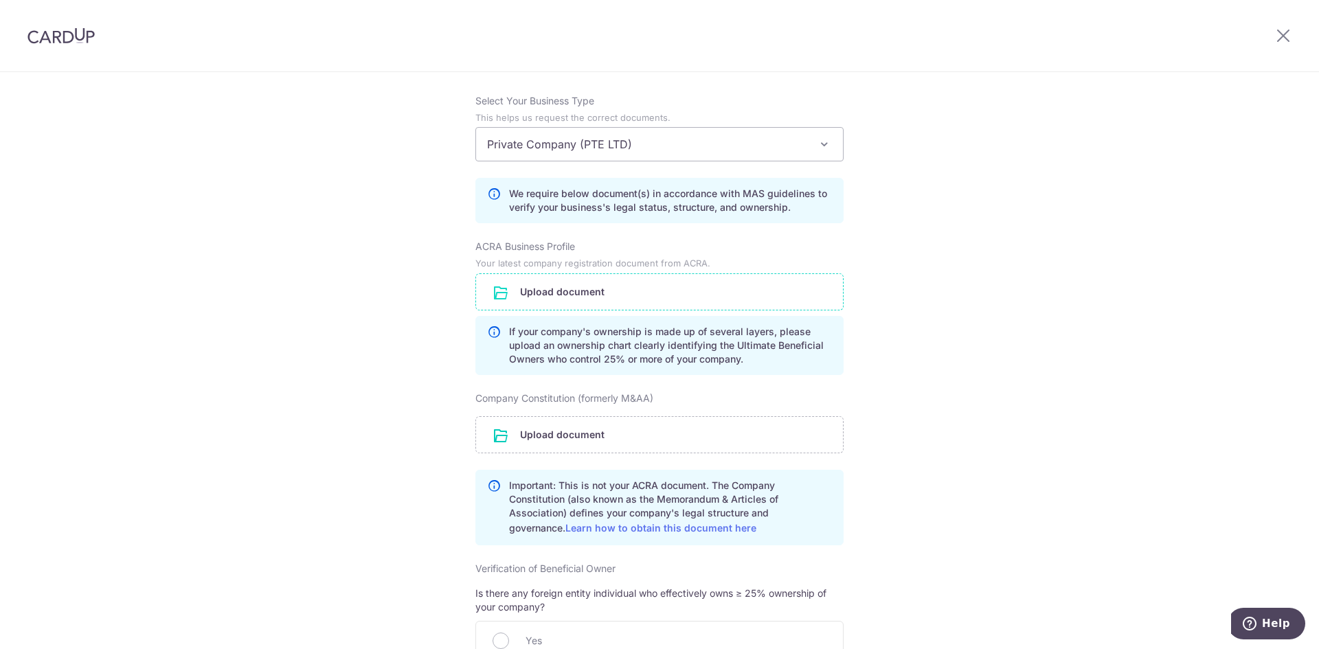
click at [613, 280] on input "file" at bounding box center [659, 292] width 367 height 36
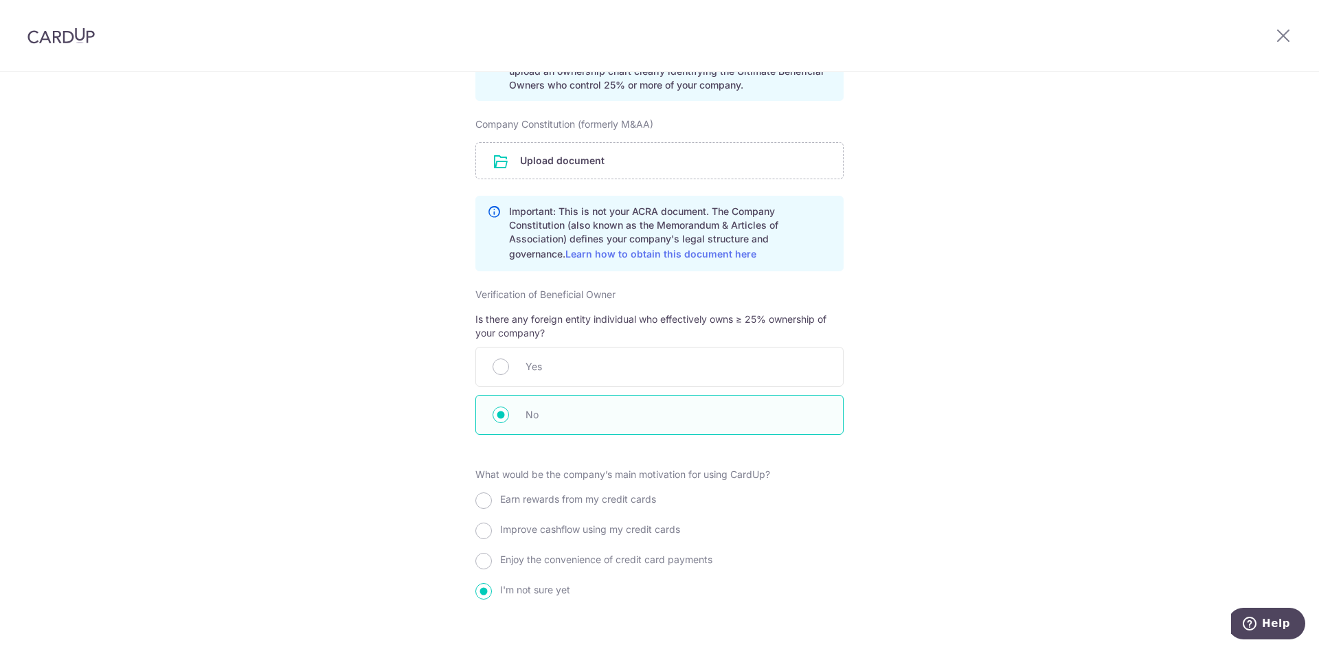
scroll to position [1378, 0]
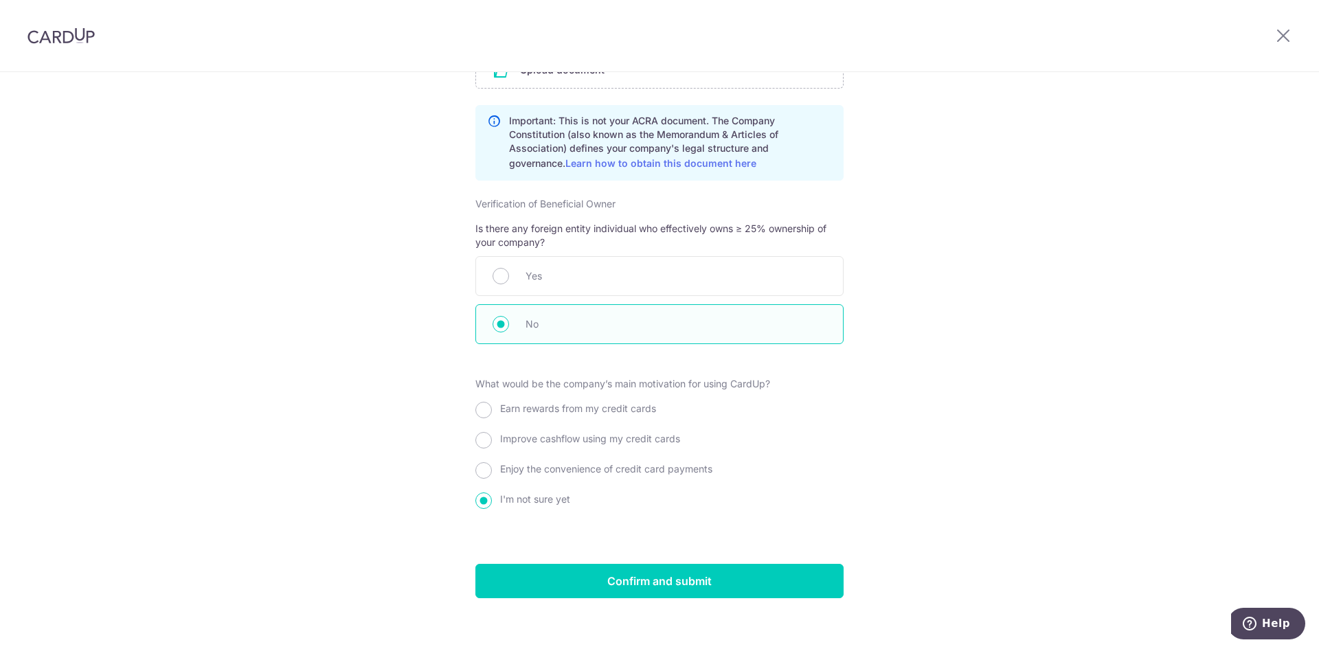
click at [737, 490] on div "I'm not sure yet" at bounding box center [659, 502] width 368 height 25
click at [676, 579] on input "Confirm and submit" at bounding box center [659, 581] width 368 height 34
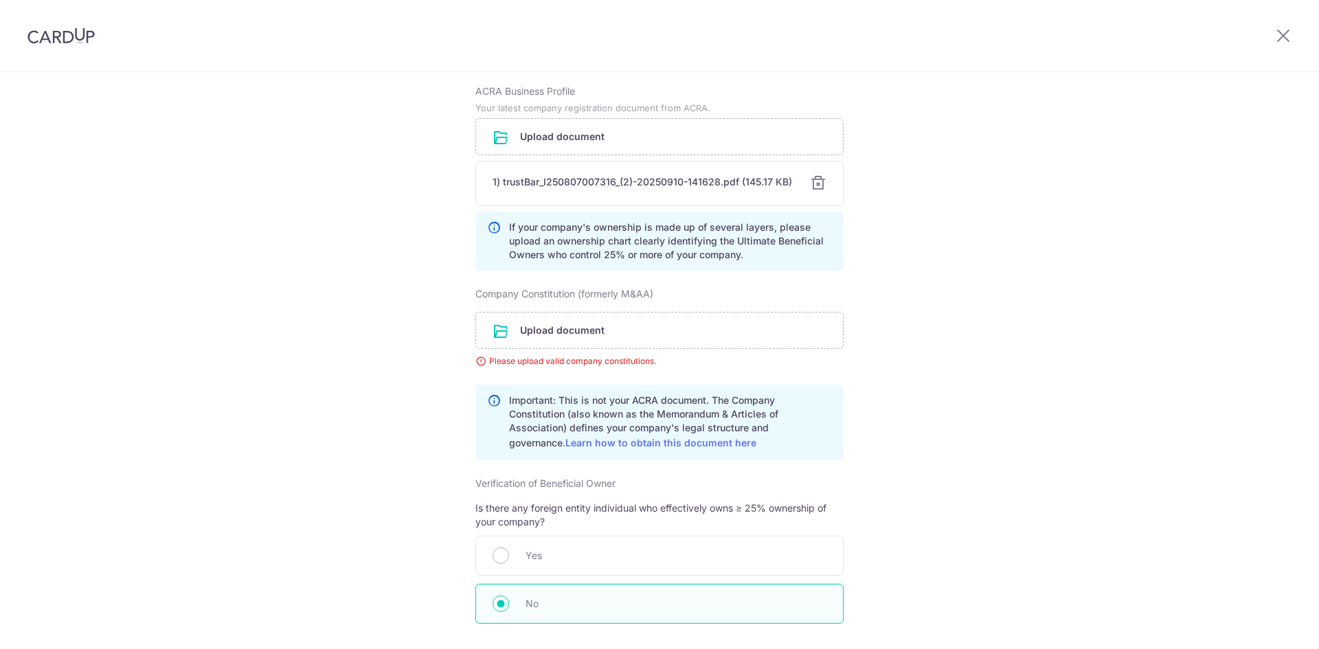
scroll to position [1111, 0]
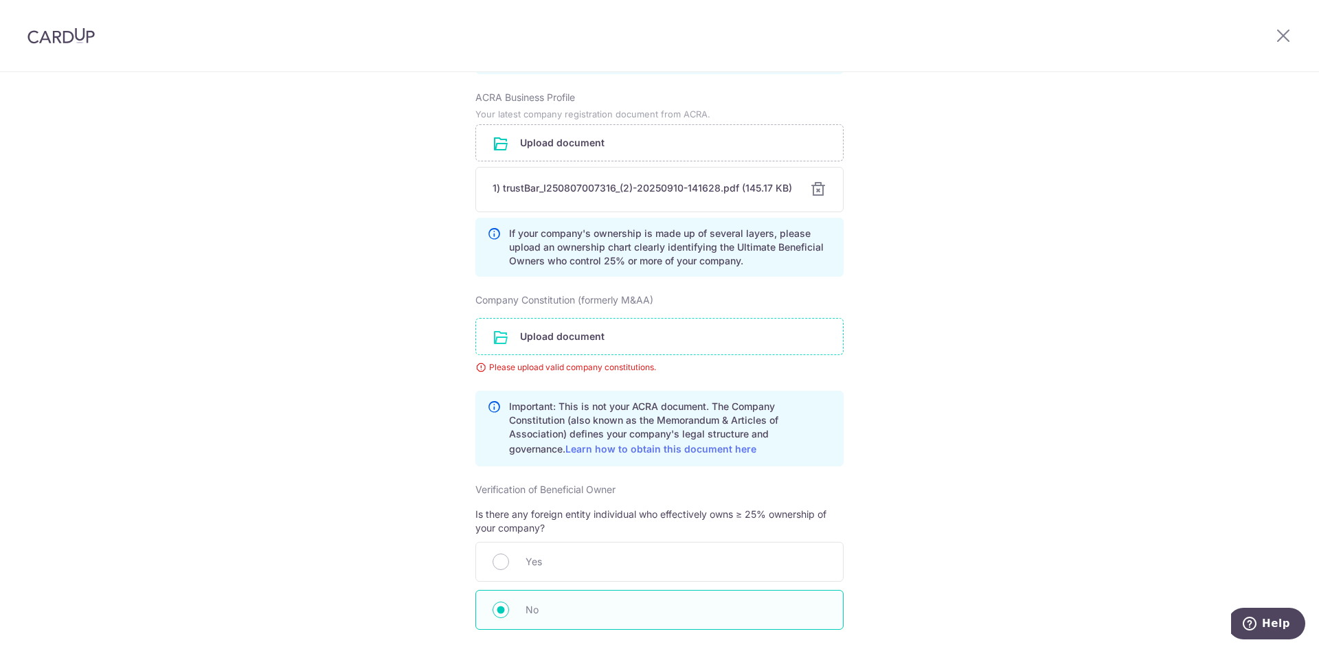
click at [570, 319] on input "file" at bounding box center [659, 337] width 367 height 36
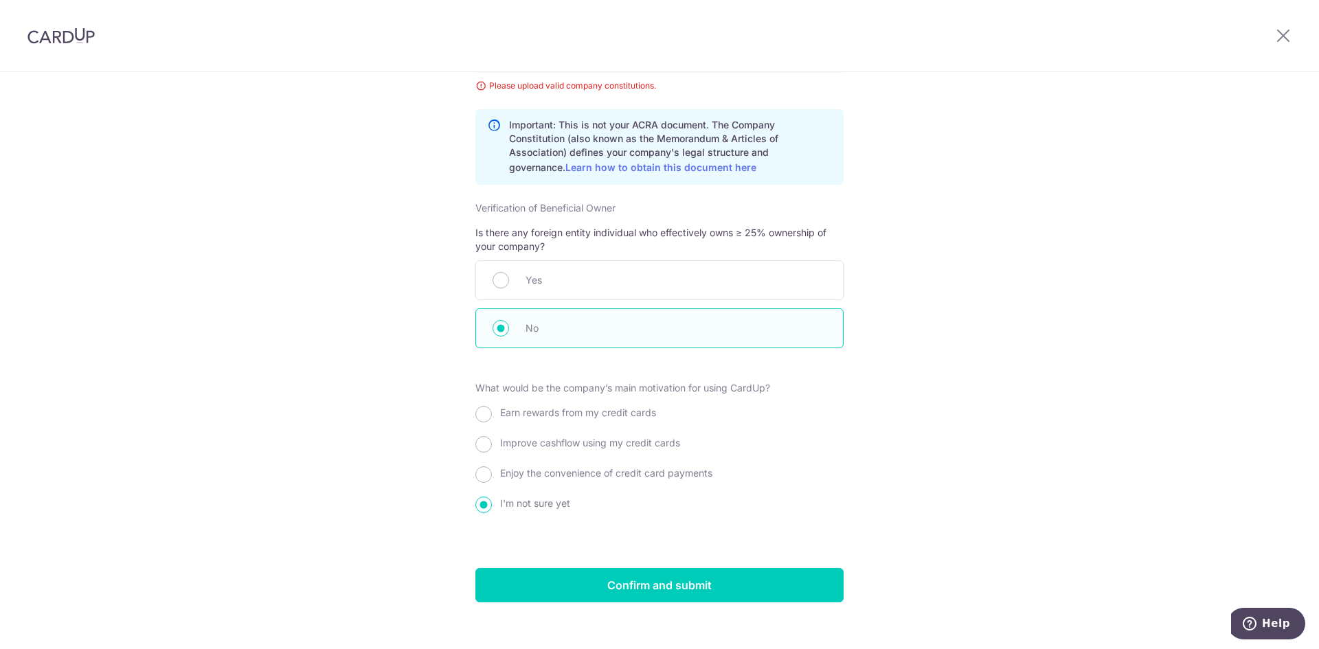
scroll to position [1448, 0]
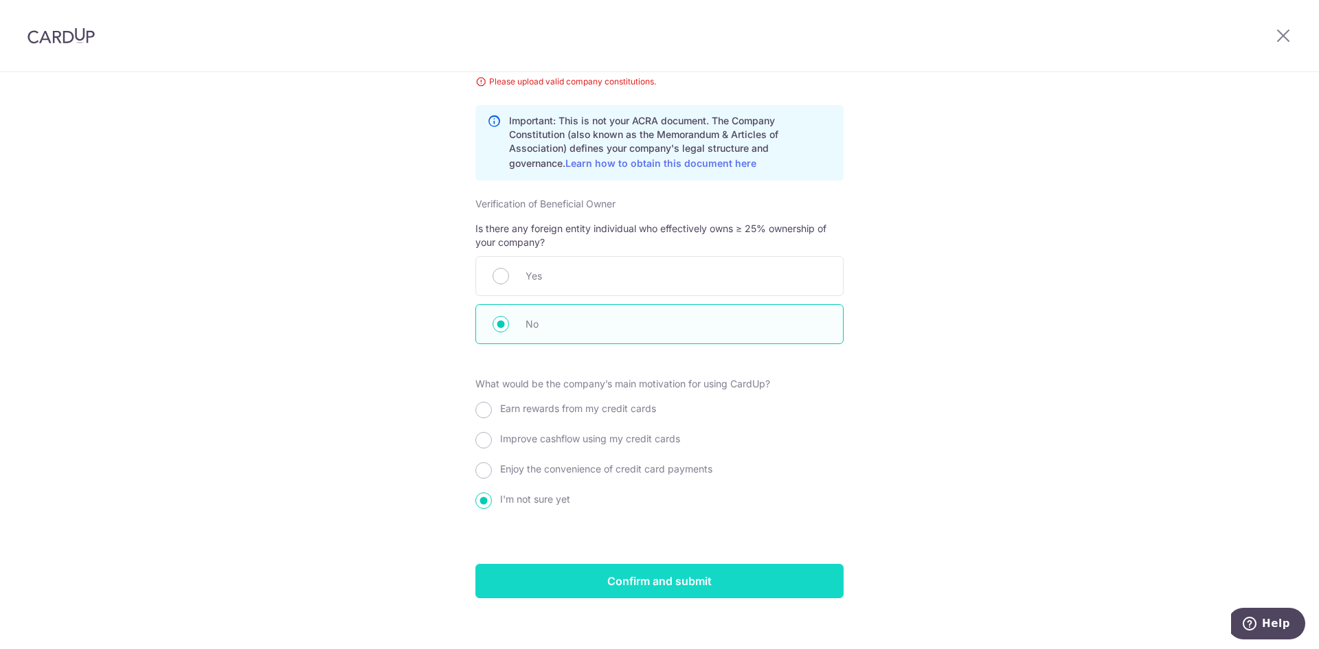
click at [664, 572] on input "Confirm and submit" at bounding box center [659, 581] width 368 height 34
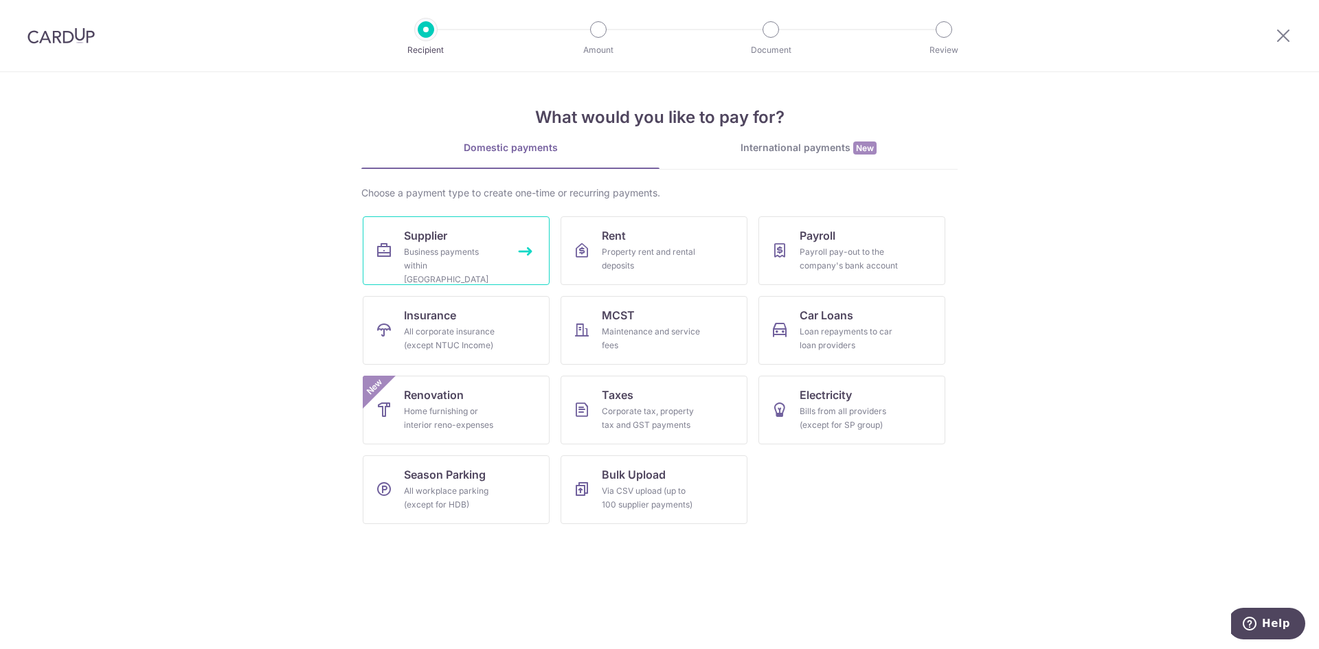
click at [458, 245] on div "Business payments within [GEOGRAPHIC_DATA]" at bounding box center [453, 265] width 99 height 41
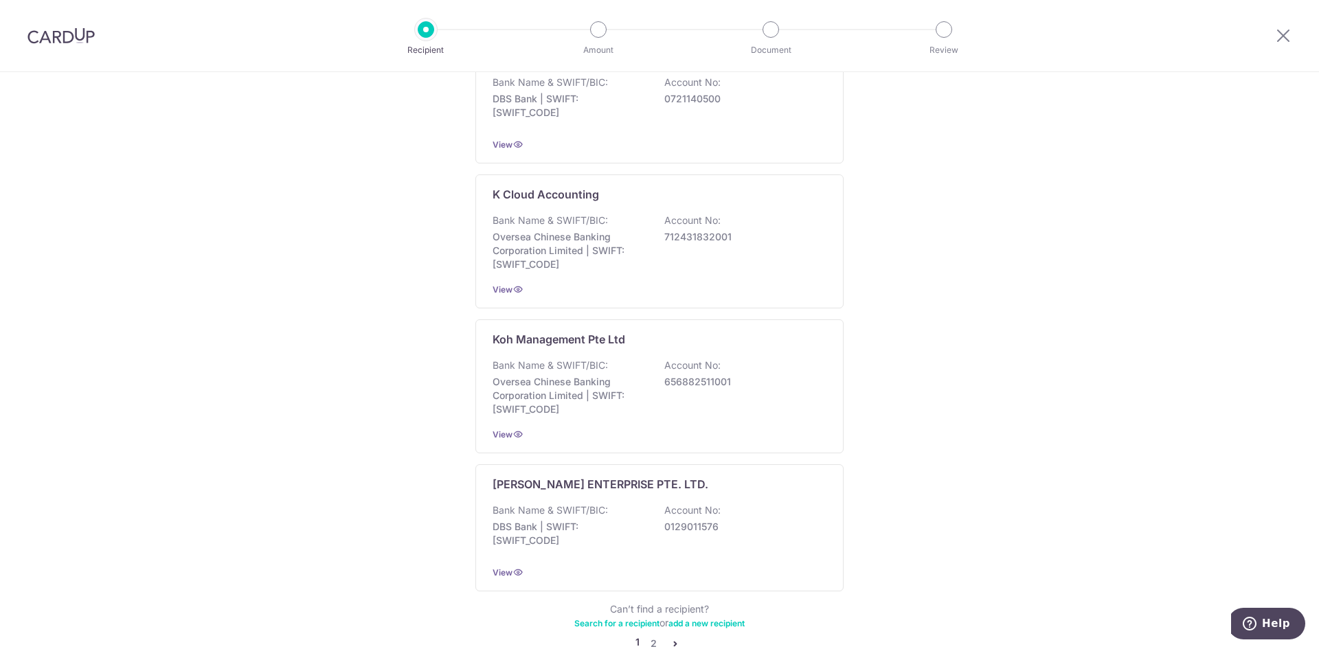
scroll to position [1173, 0]
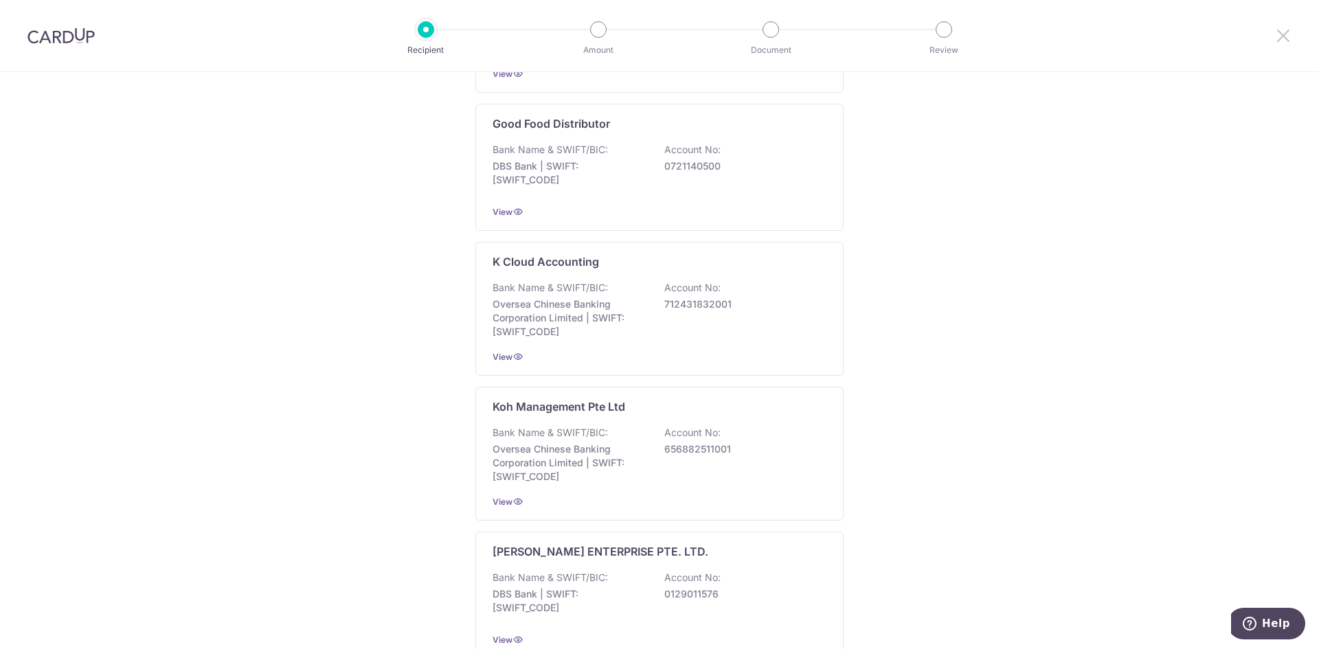
click at [1291, 38] on icon at bounding box center [1283, 35] width 16 height 17
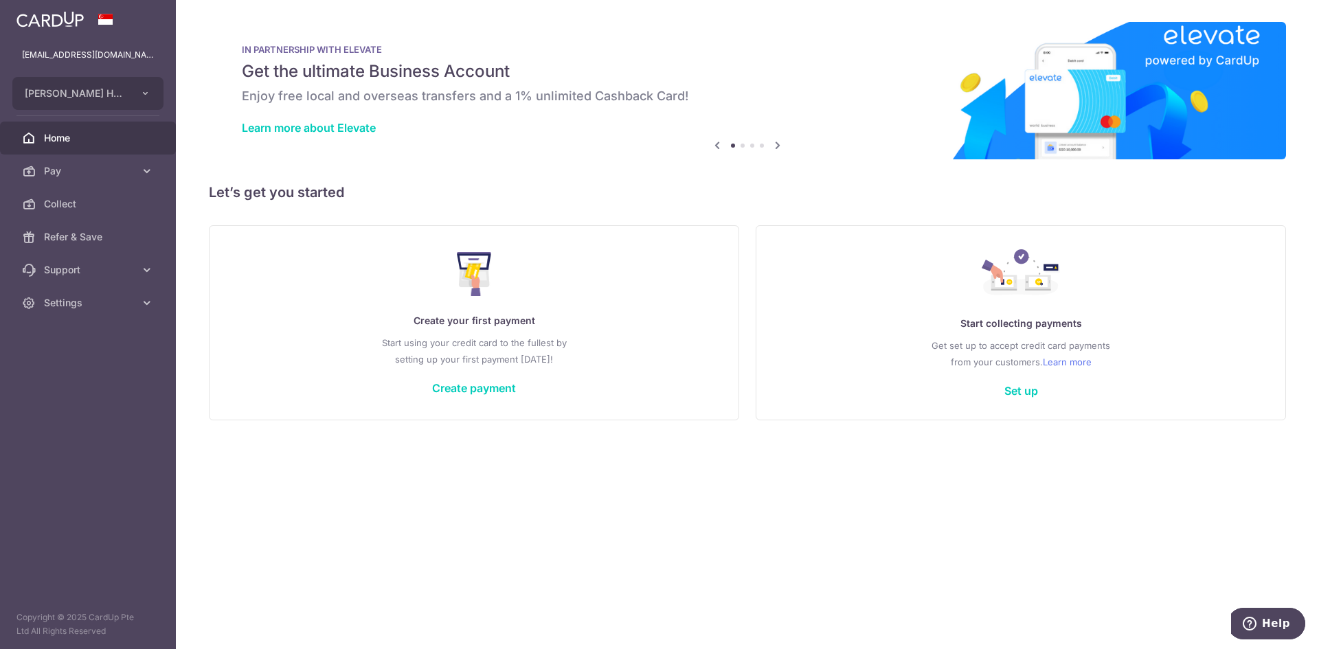
click at [695, 502] on div "× Pause Schedule Pause all future payments in this series Pause just this one p…" at bounding box center [747, 324] width 1143 height 649
click at [78, 306] on span "Settings" at bounding box center [89, 303] width 91 height 14
click at [92, 340] on span "Account" at bounding box center [89, 336] width 91 height 14
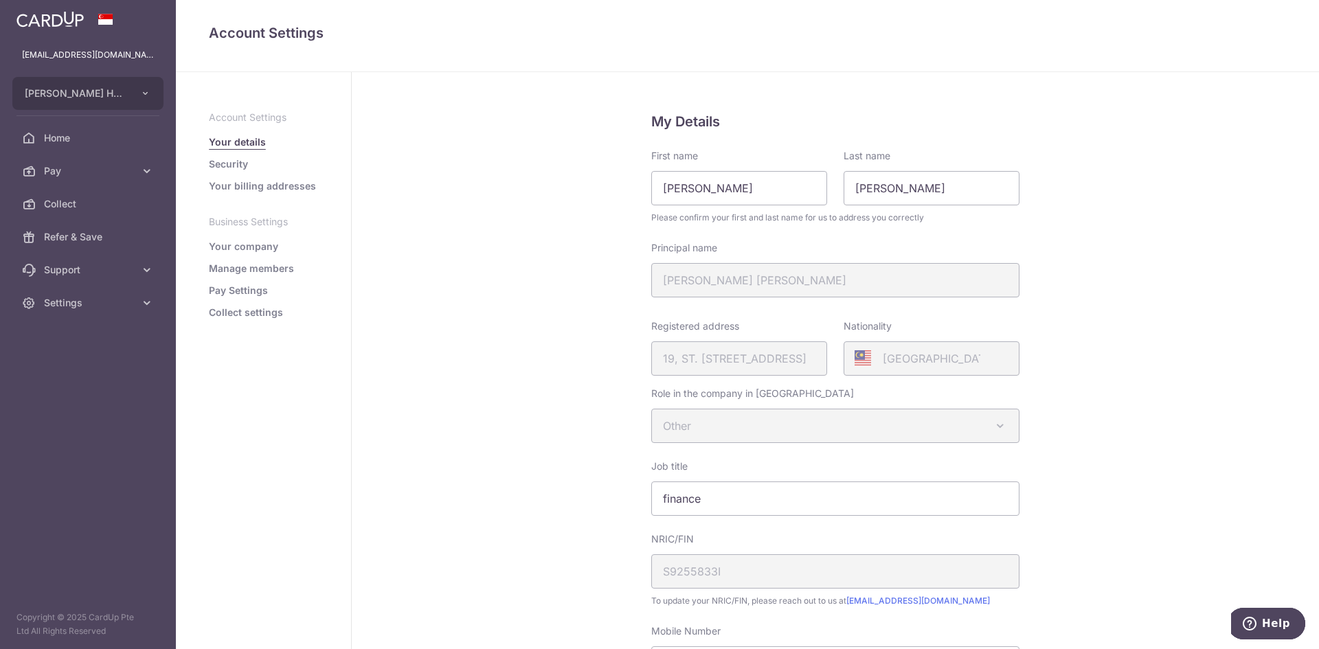
click at [260, 242] on link "Your company" at bounding box center [243, 247] width 69 height 14
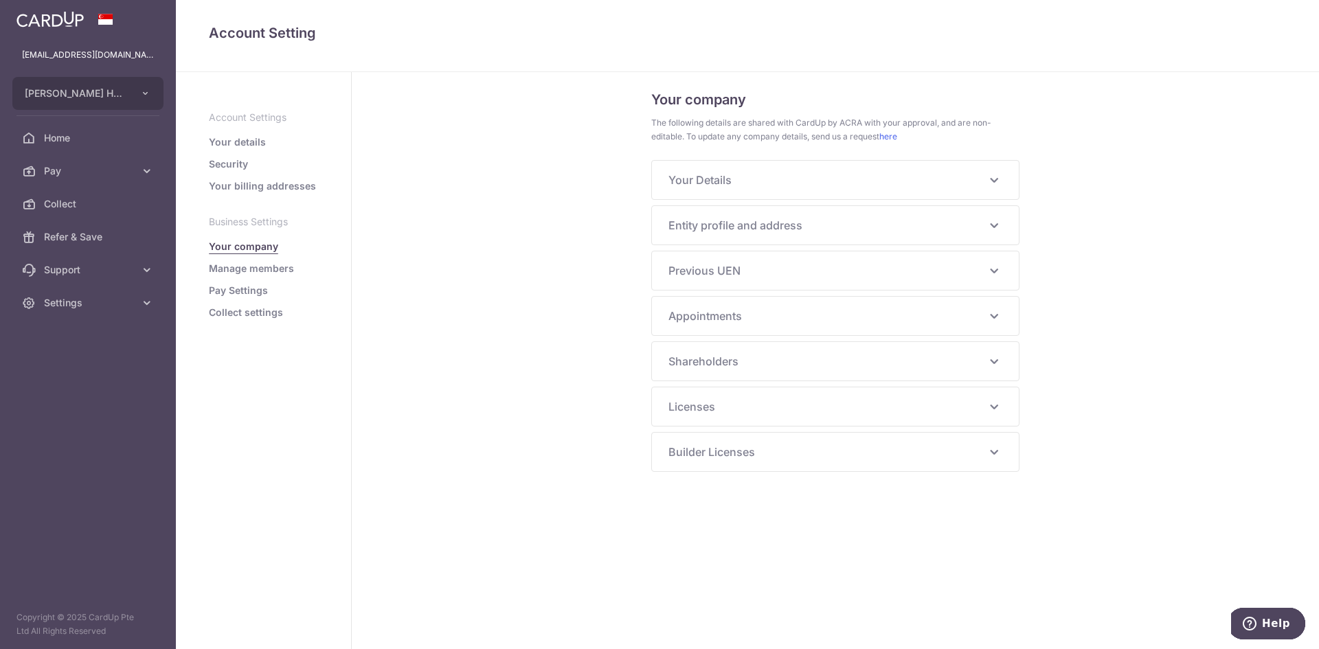
click at [980, 190] on div "Your Details NRIC/FIN S9255833I Principal Name [PERSON_NAME] [PERSON_NAME] Alia…" at bounding box center [835, 180] width 367 height 38
click at [796, 185] on span "Your Details" at bounding box center [827, 180] width 317 height 16
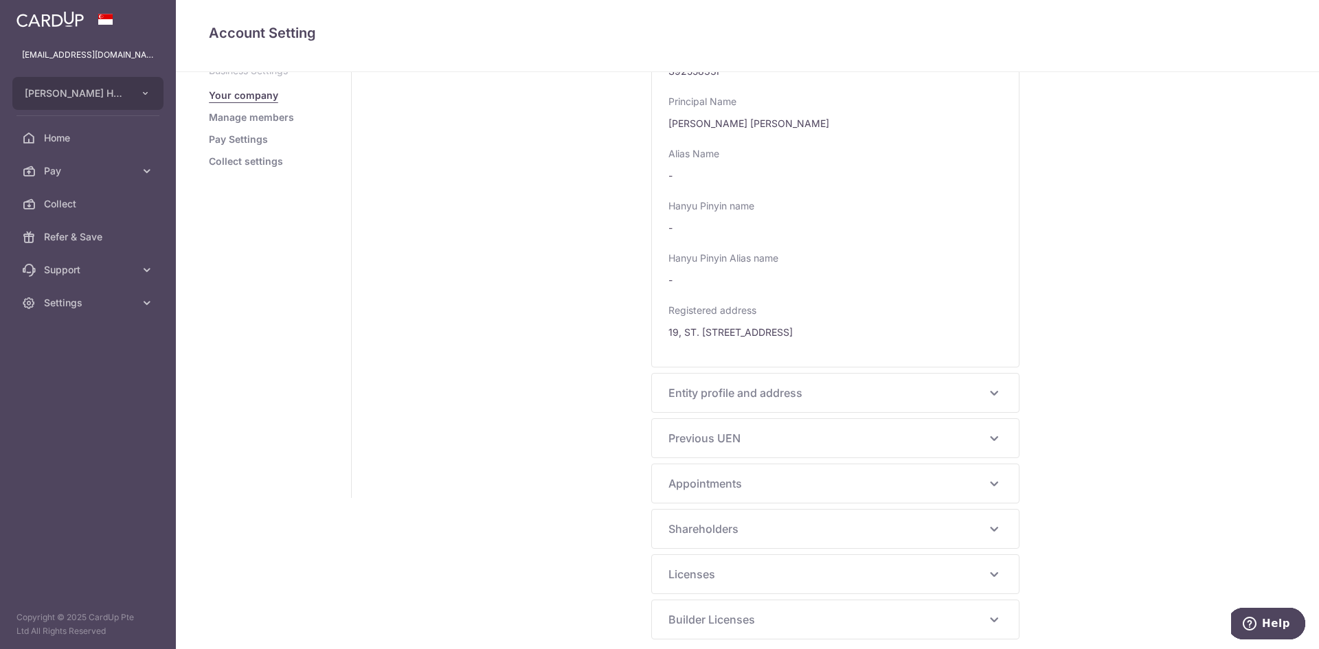
scroll to position [164, 0]
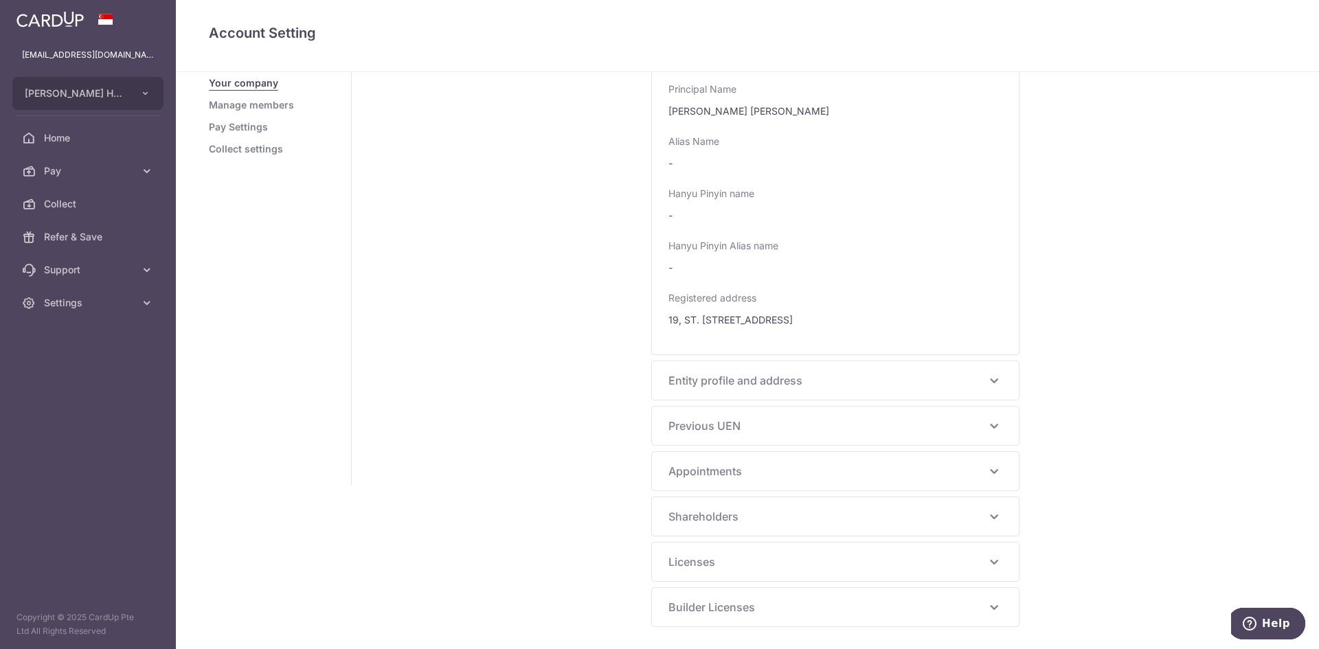
click at [985, 378] on p "Entity profile and address" at bounding box center [836, 380] width 334 height 16
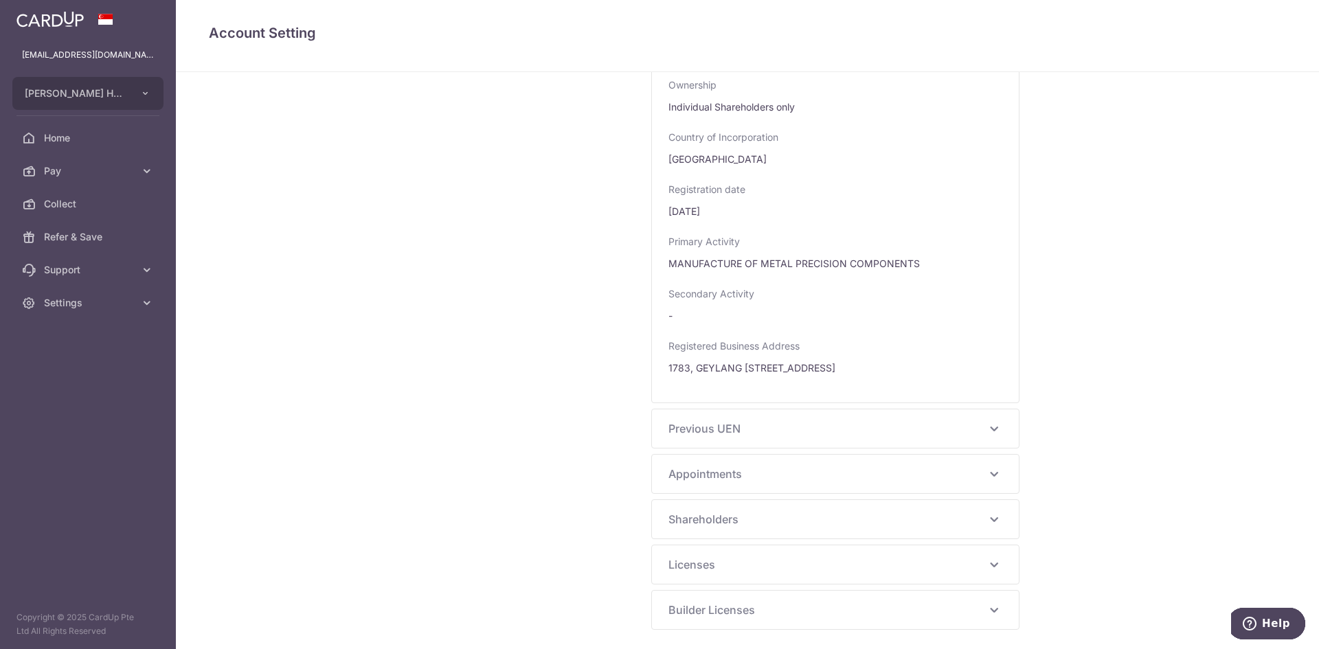
scroll to position [796, 0]
click at [997, 429] on icon at bounding box center [994, 426] width 16 height 16
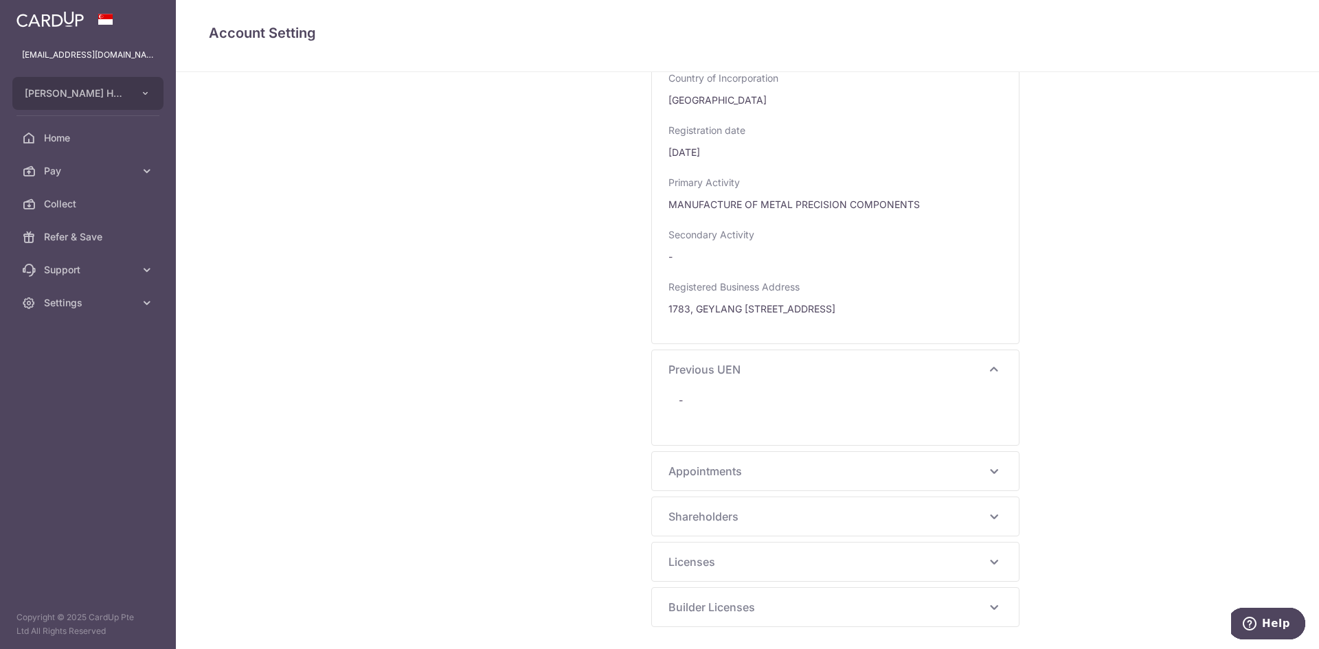
click at [998, 468] on icon at bounding box center [994, 471] width 16 height 16
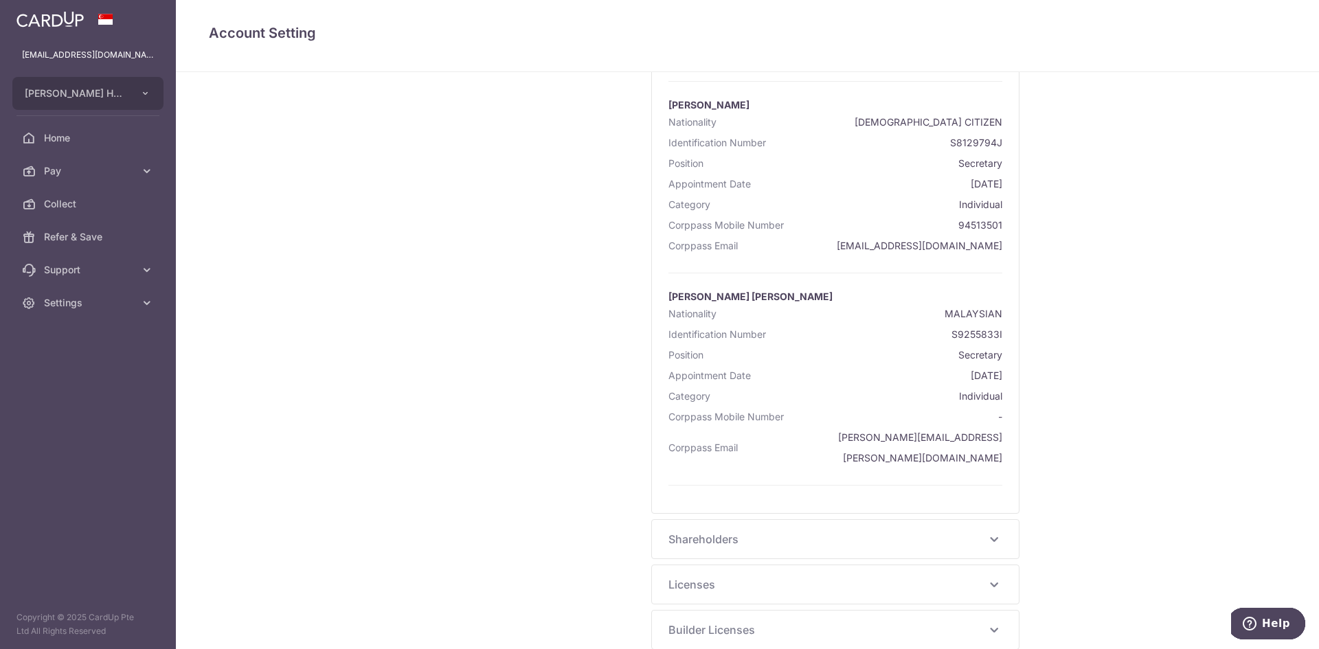
scroll to position [1444, 0]
click at [965, 529] on span "Shareholders" at bounding box center [827, 537] width 317 height 16
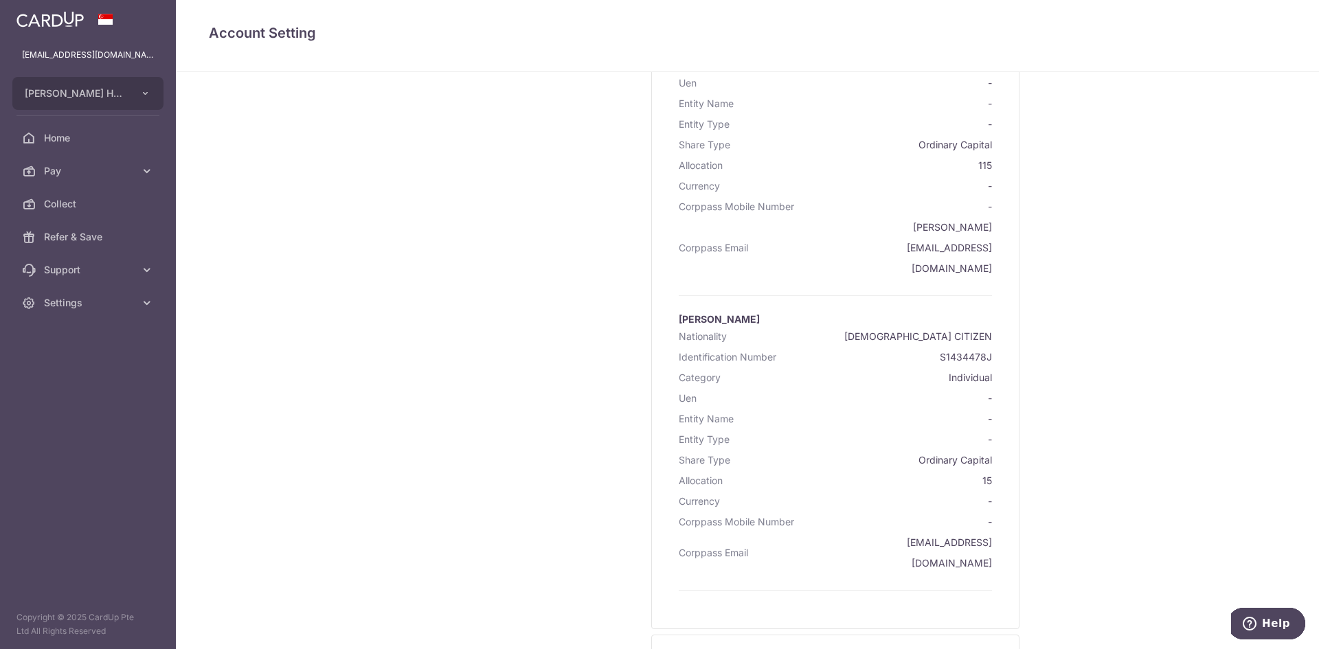
scroll to position [2023, 0]
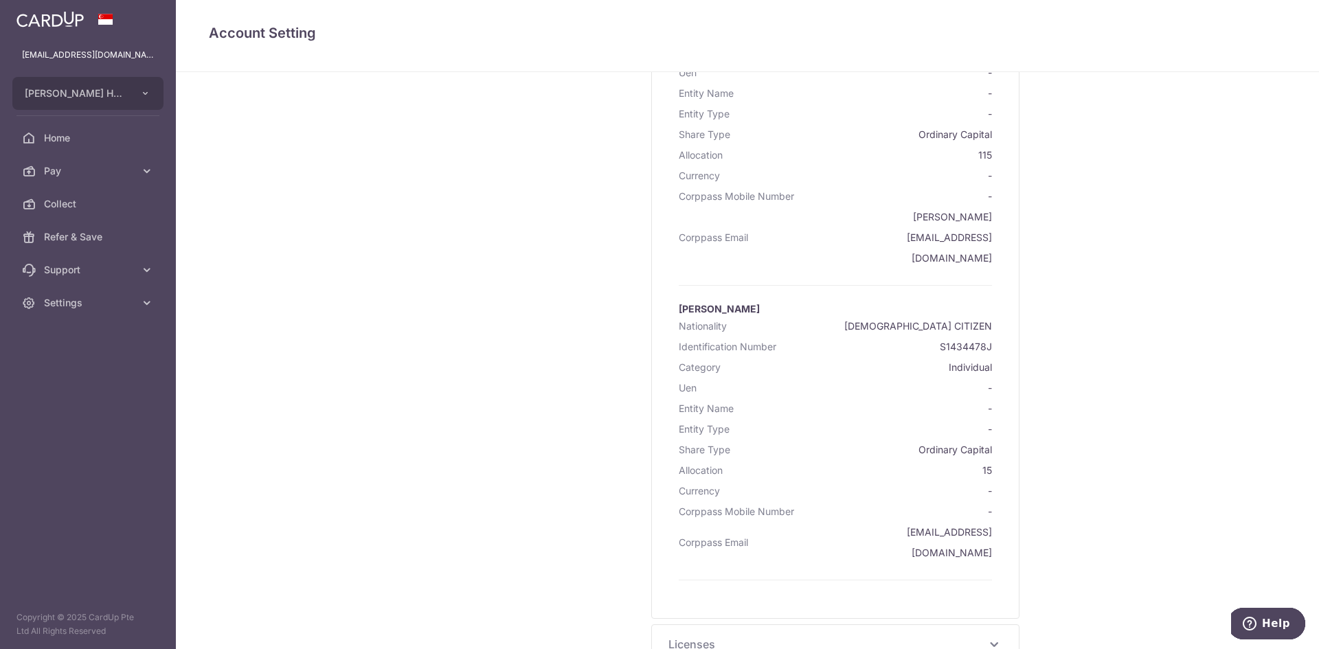
click at [967, 636] on span "Licenses" at bounding box center [827, 644] width 317 height 16
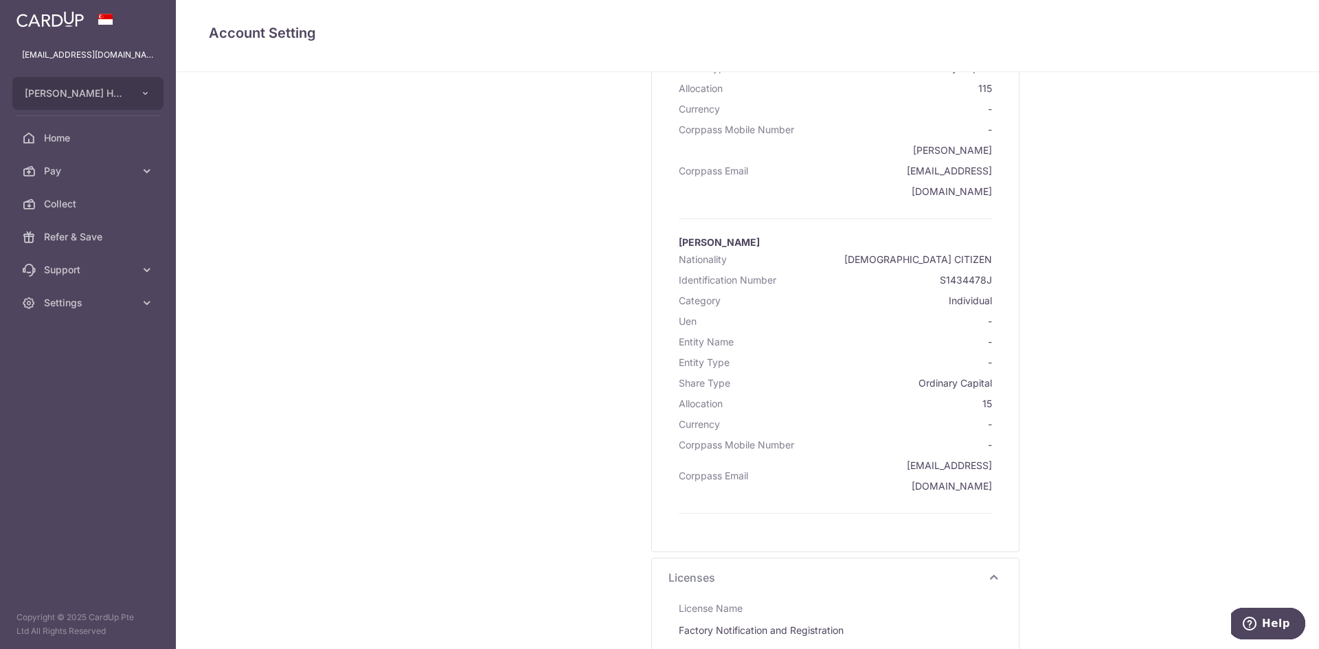
scroll to position [2171, 0]
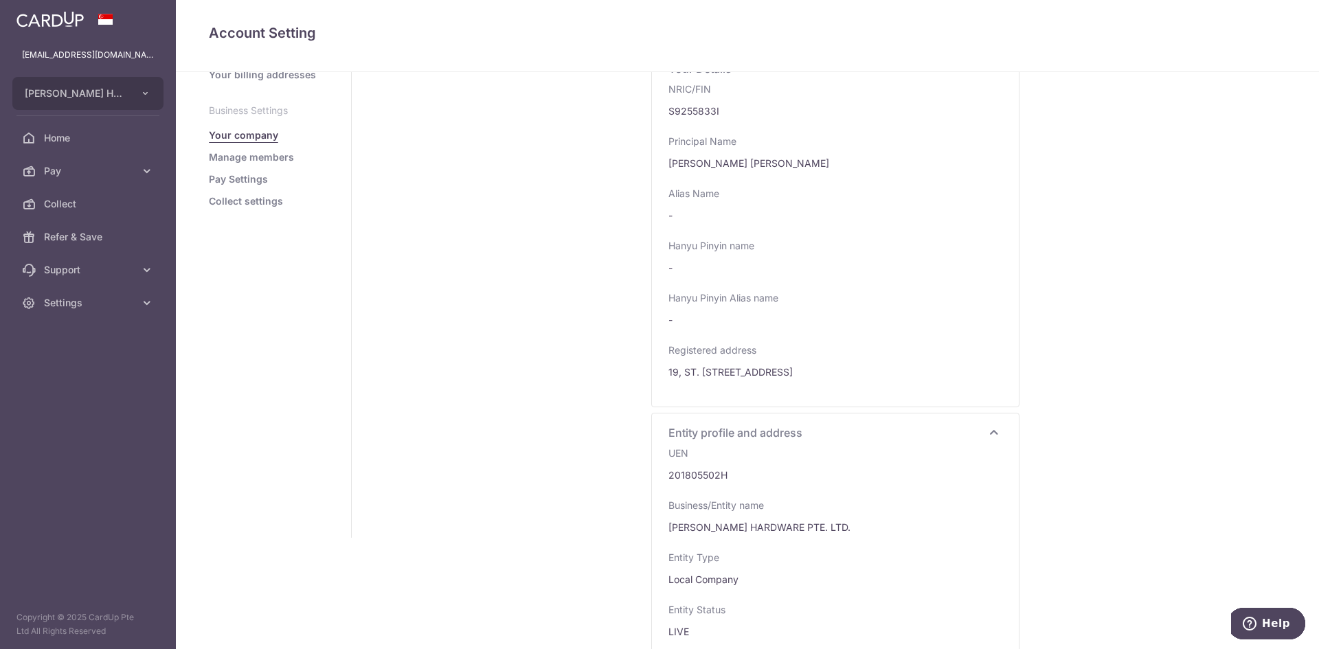
scroll to position [0, 0]
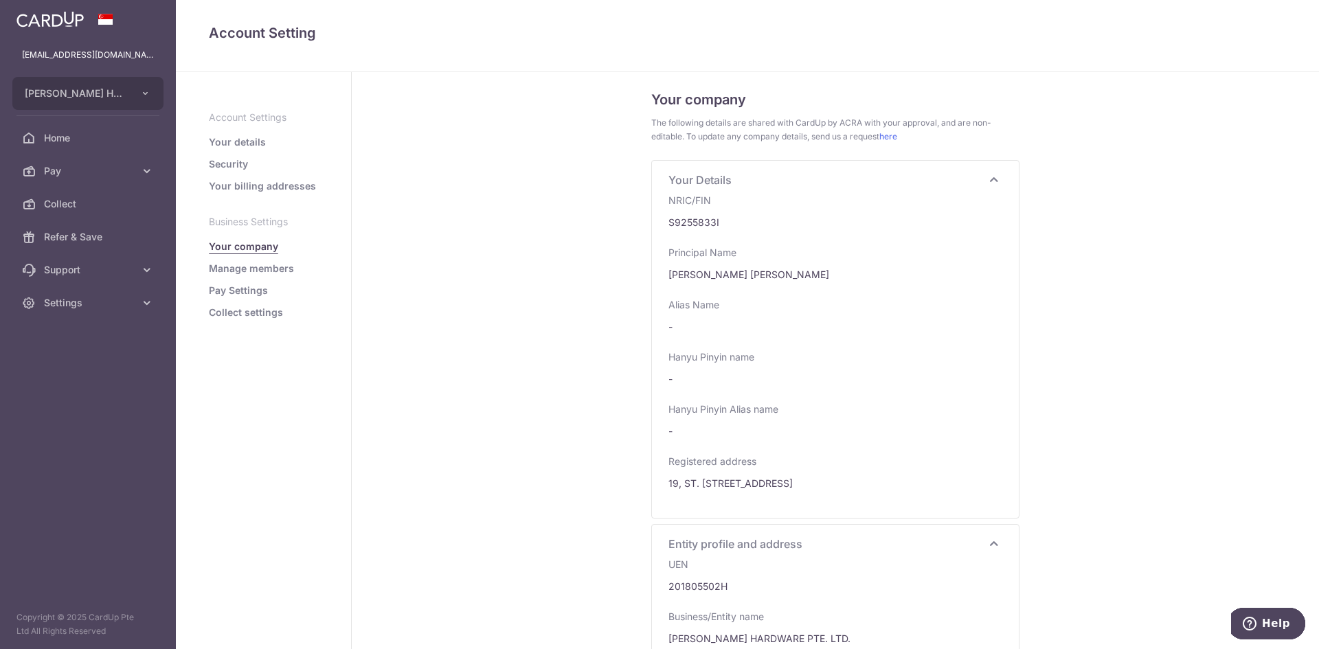
click at [1151, 351] on div "Your company The following details are shared with CardUp by ACRA with your app…" at bounding box center [835, 360] width 967 height 577
click at [988, 184] on icon at bounding box center [994, 180] width 16 height 16
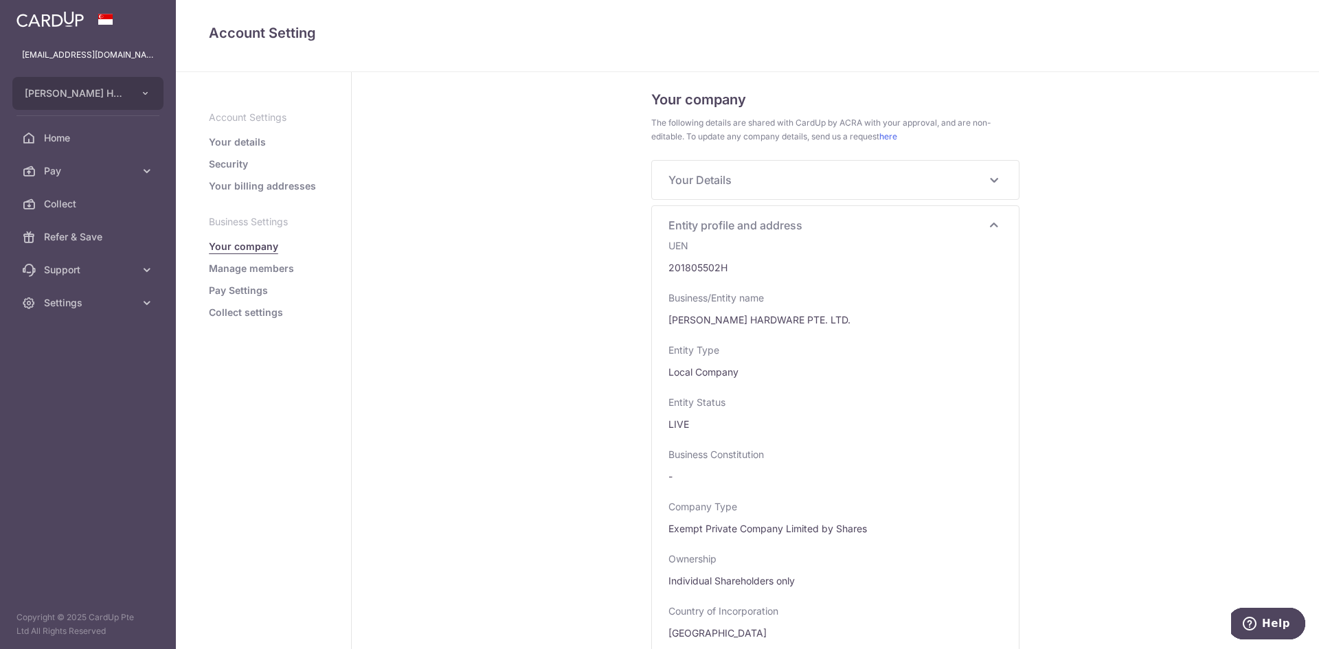
click at [990, 227] on icon at bounding box center [994, 225] width 16 height 16
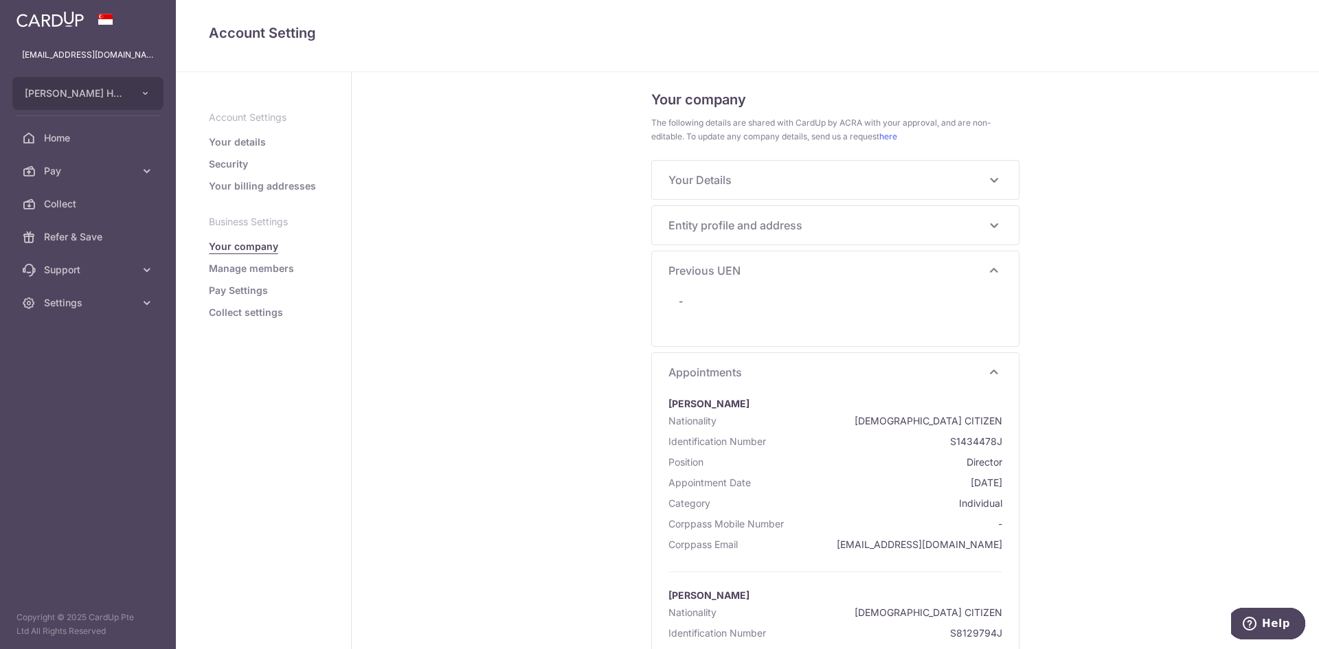
click at [990, 275] on icon at bounding box center [994, 270] width 16 height 16
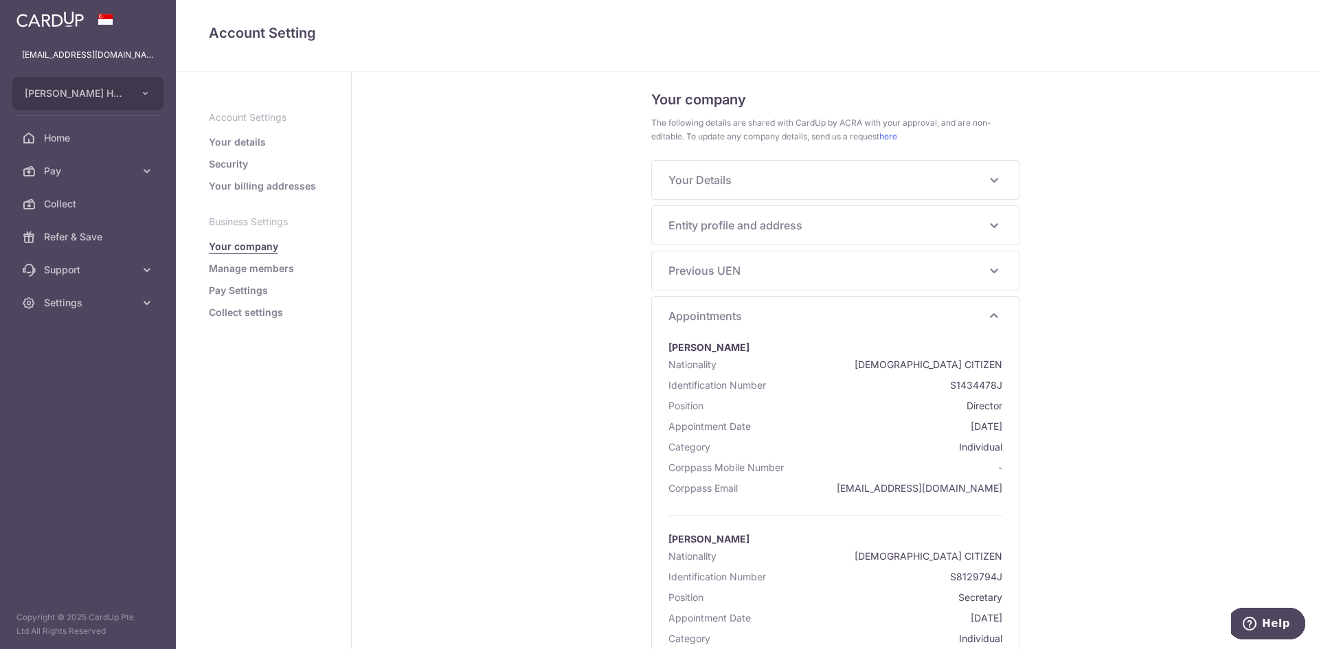
click at [994, 318] on icon at bounding box center [994, 316] width 16 height 16
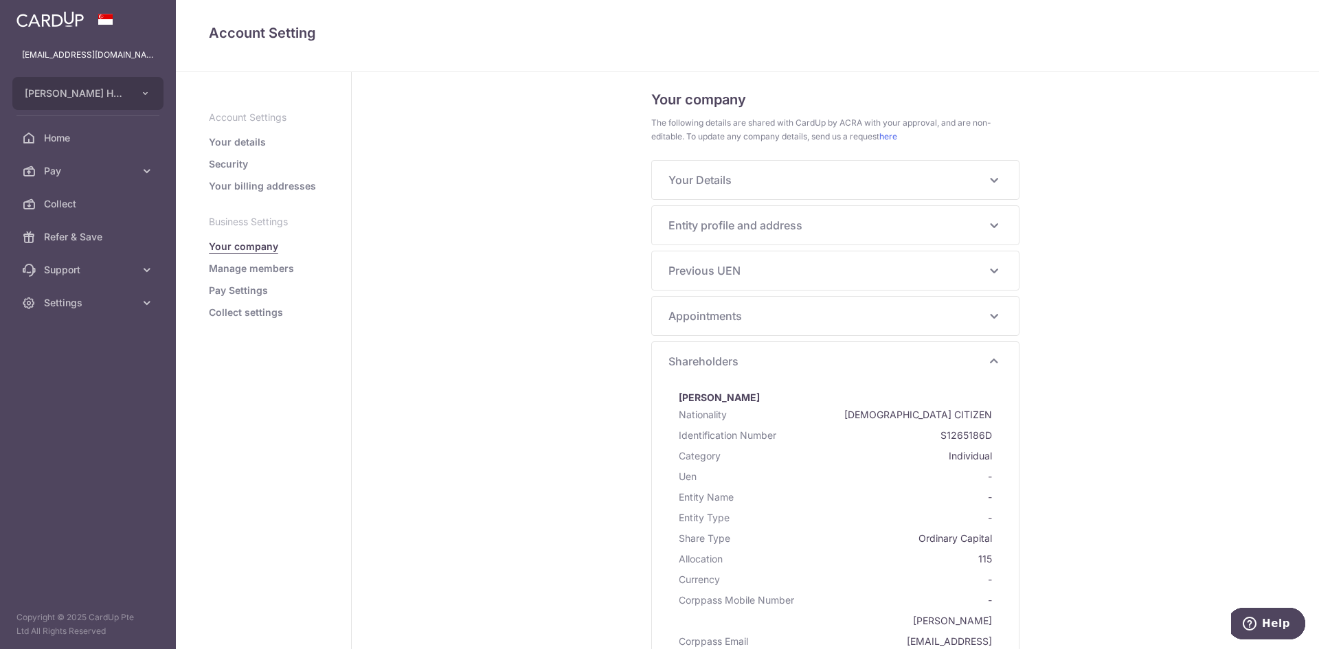
scroll to position [137, 0]
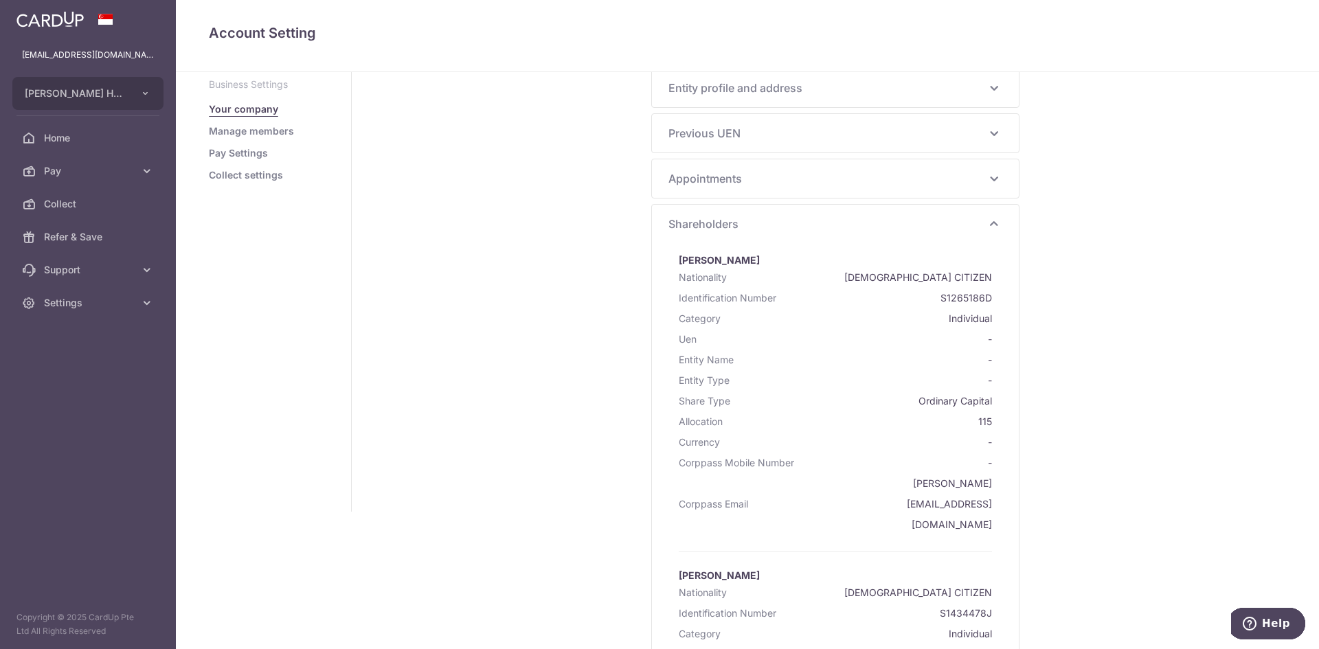
click at [991, 222] on icon at bounding box center [994, 224] width 16 height 16
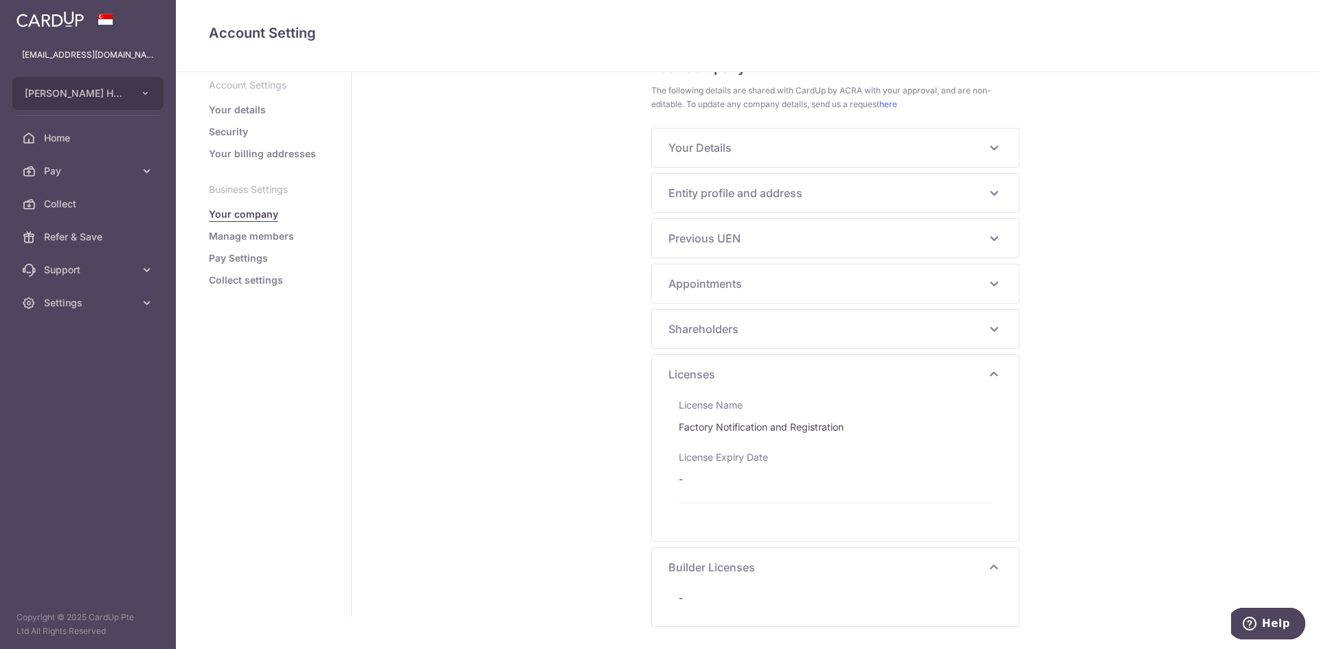
scroll to position [32, 0]
click at [987, 370] on icon at bounding box center [994, 374] width 16 height 16
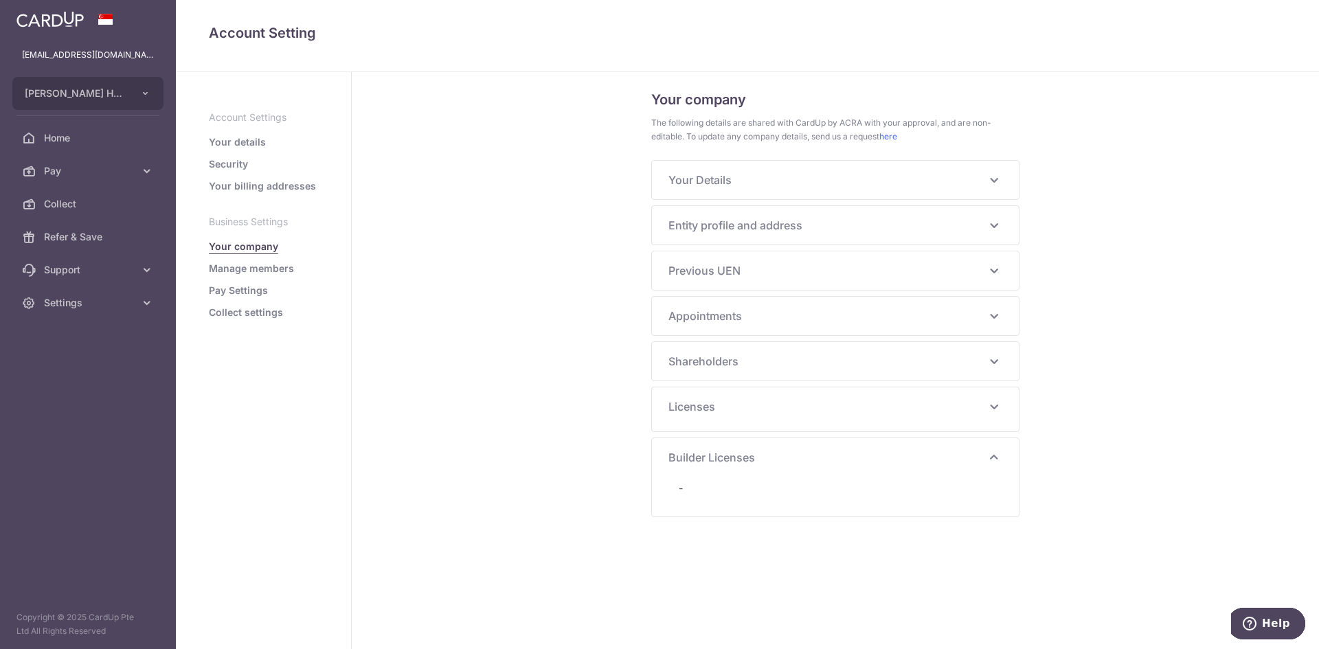
scroll to position [0, 0]
click at [998, 451] on icon at bounding box center [994, 452] width 16 height 16
click at [251, 269] on link "Manage members" at bounding box center [251, 269] width 85 height 14
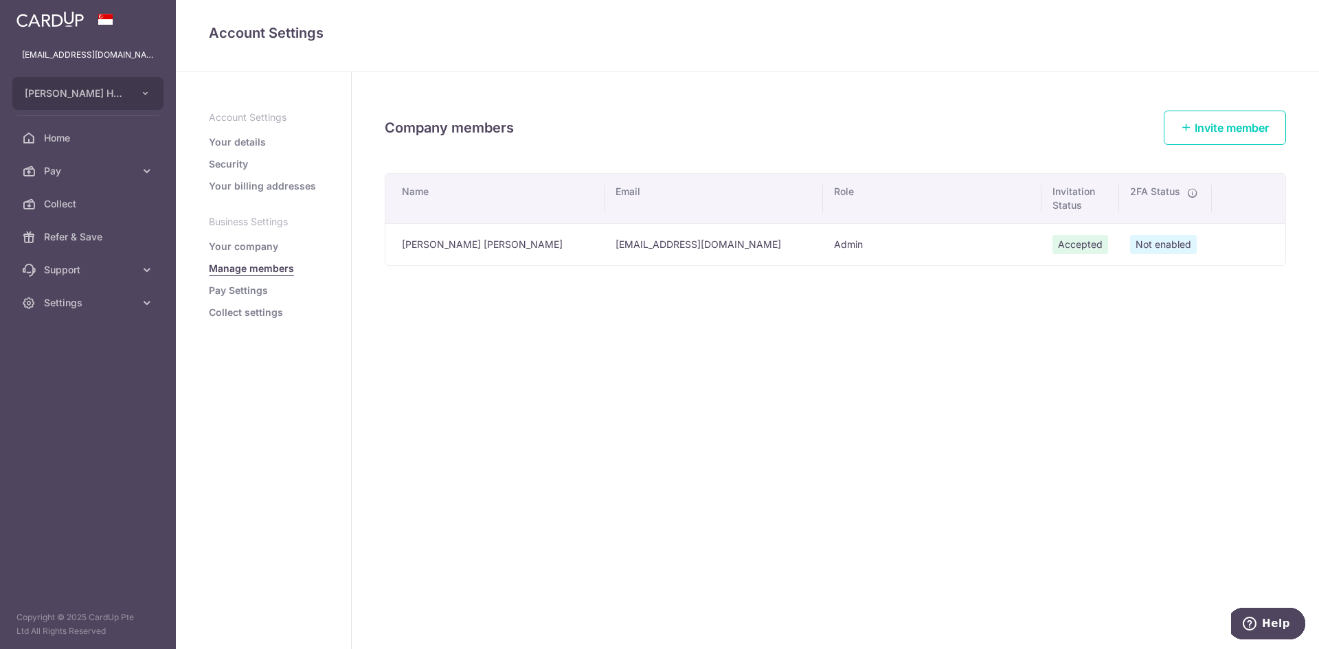
click at [726, 352] on div "Company members Invite member Name Email Role Invitation Status 2FA Status Yee …" at bounding box center [835, 360] width 967 height 577
click at [881, 427] on div "Company members Invite member Name Email Role Invitation Status 2FA Status Yee …" at bounding box center [835, 360] width 967 height 577
click at [781, 103] on div "Company members Invite member Name Email Role Invitation Status 2FA Status Yee …" at bounding box center [835, 360] width 967 height 577
click at [80, 142] on span "Home" at bounding box center [89, 138] width 91 height 14
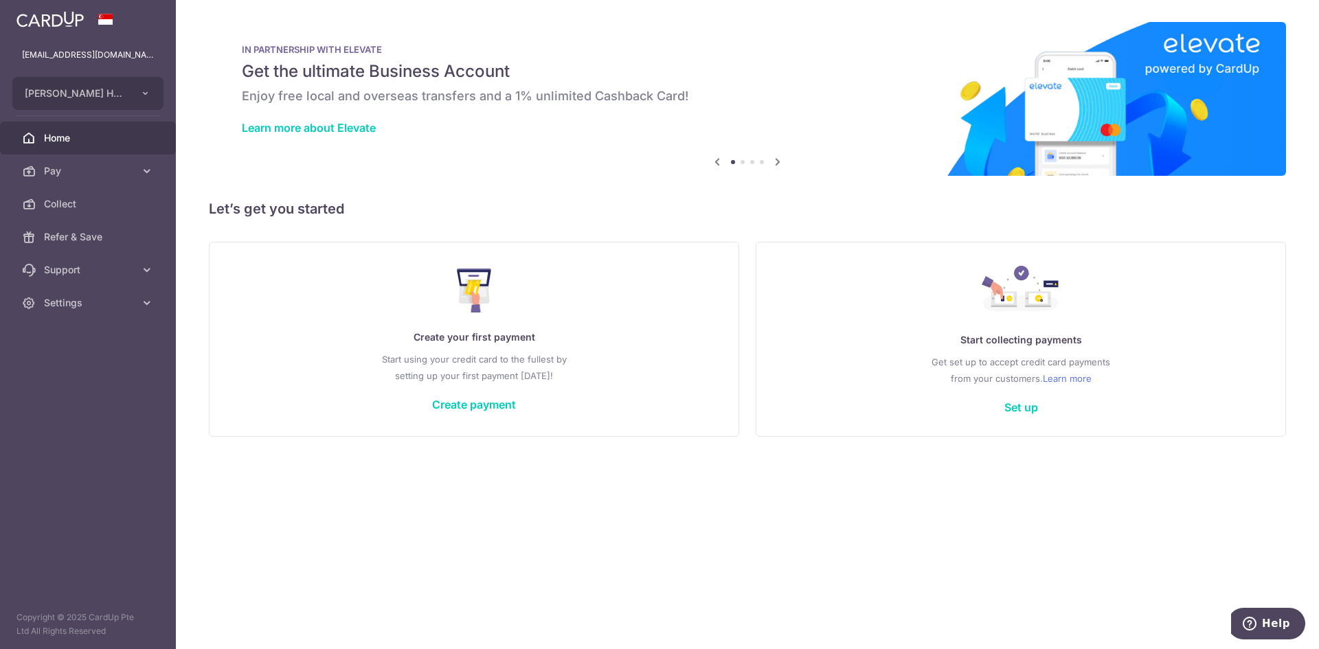
click at [779, 162] on icon at bounding box center [778, 161] width 16 height 17
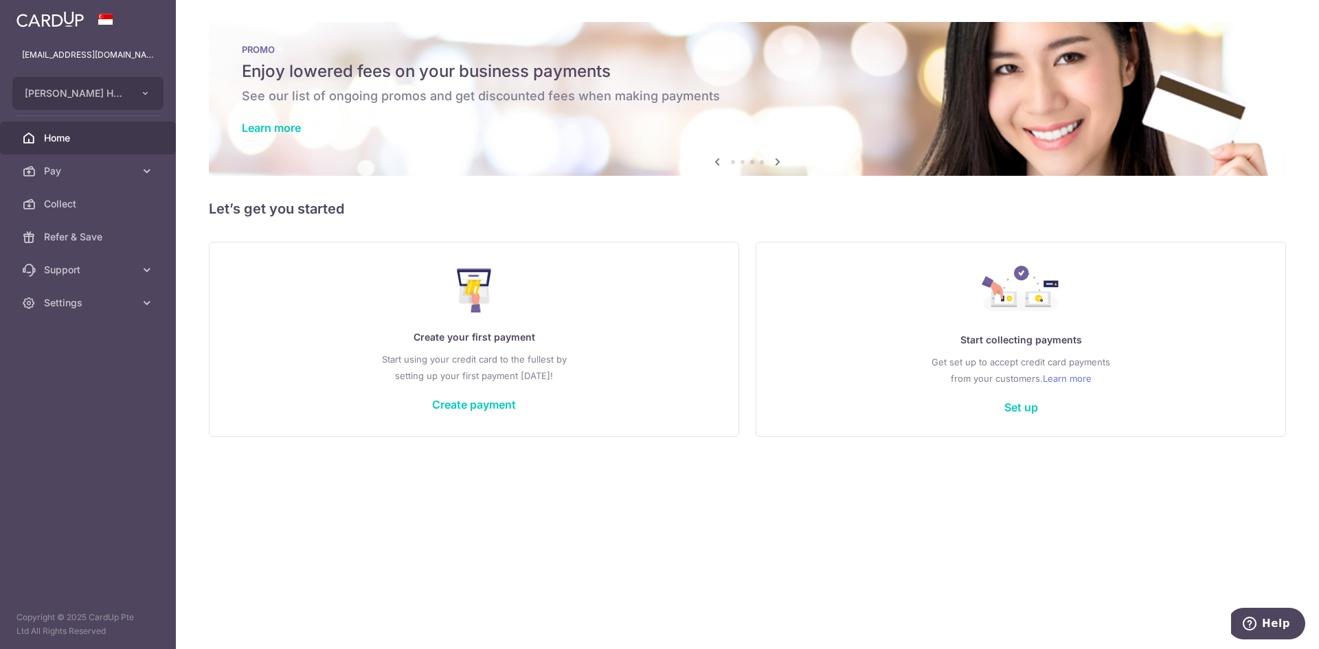
click at [109, 142] on span "Home" at bounding box center [89, 138] width 91 height 14
